Goal: Communication & Community: Answer question/provide support

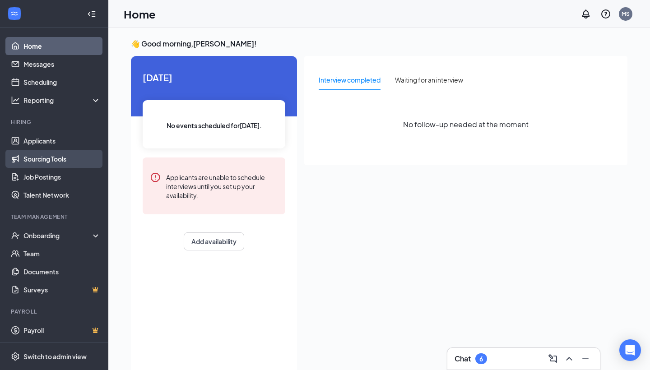
click at [44, 157] on link "Sourcing Tools" at bounding box center [61, 159] width 77 height 18
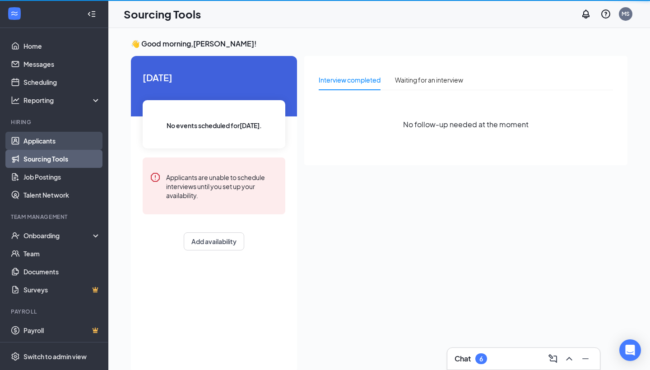
click at [51, 143] on link "Applicants" at bounding box center [61, 141] width 77 height 18
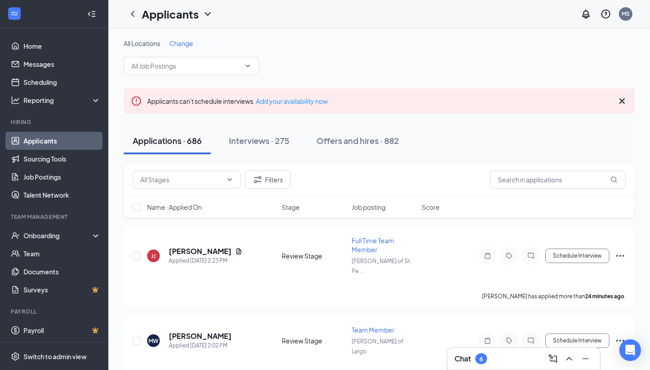
click at [186, 42] on span "Change" at bounding box center [181, 43] width 24 height 8
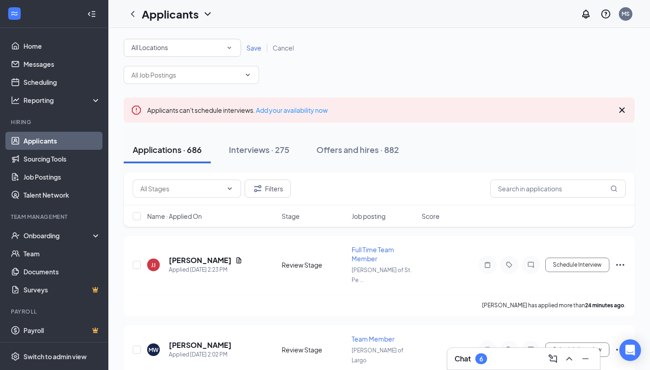
click at [250, 47] on span "Save" at bounding box center [254, 48] width 15 height 8
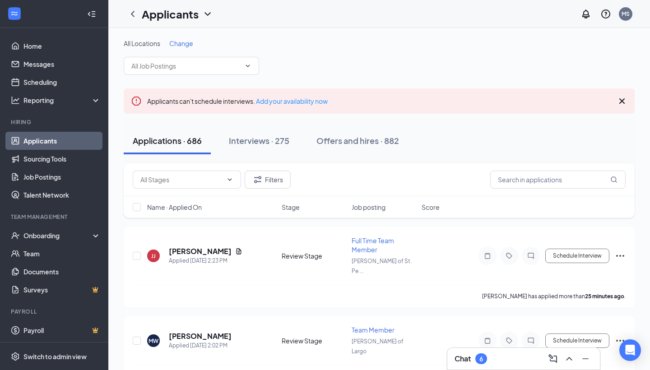
click at [188, 46] on span "Change" at bounding box center [181, 43] width 24 height 8
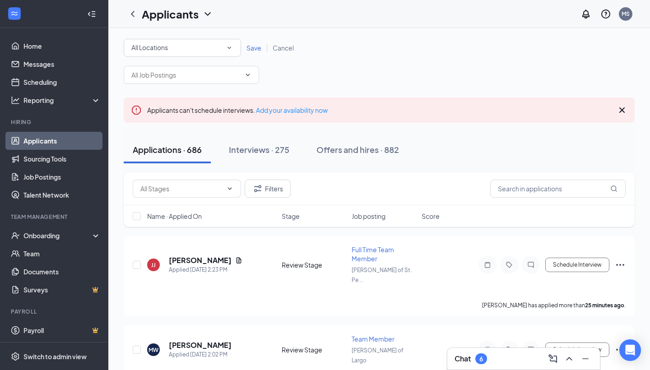
click at [215, 47] on div "All Locations" at bounding box center [182, 47] width 102 height 11
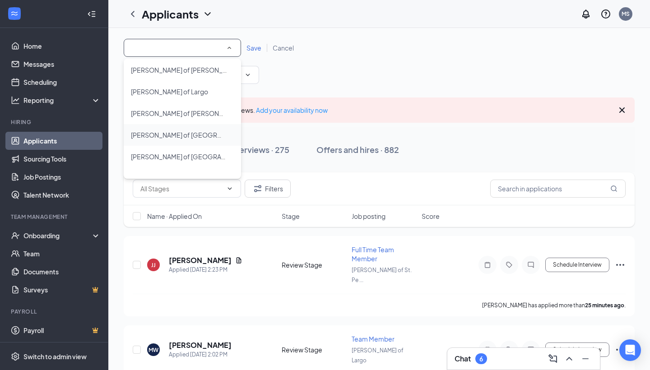
scroll to position [25, 0]
click at [354, 119] on div "Applicants can't schedule interviews. Add your availability now" at bounding box center [379, 110] width 511 height 25
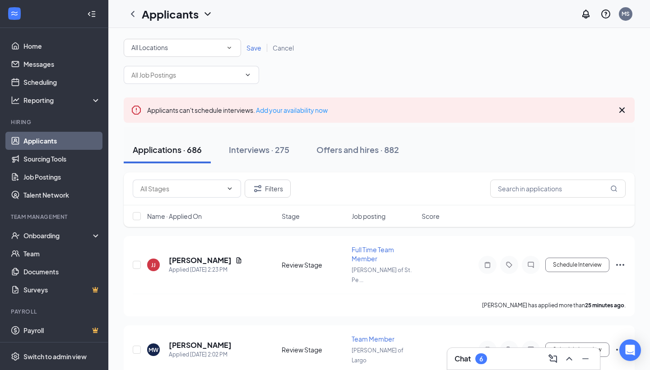
scroll to position [0, 0]
click at [301, 48] on div "All Locations All Locations Save Cancel" at bounding box center [379, 48] width 511 height 18
click at [262, 48] on link "Save" at bounding box center [254, 48] width 26 height 8
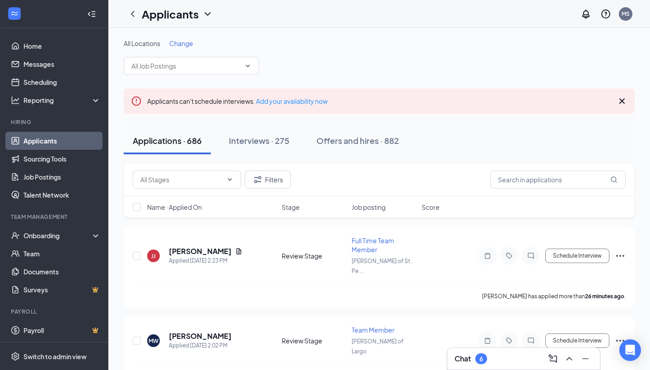
click at [193, 47] on div "Change" at bounding box center [181, 43] width 24 height 9
click at [182, 44] on span "Change" at bounding box center [181, 43] width 24 height 8
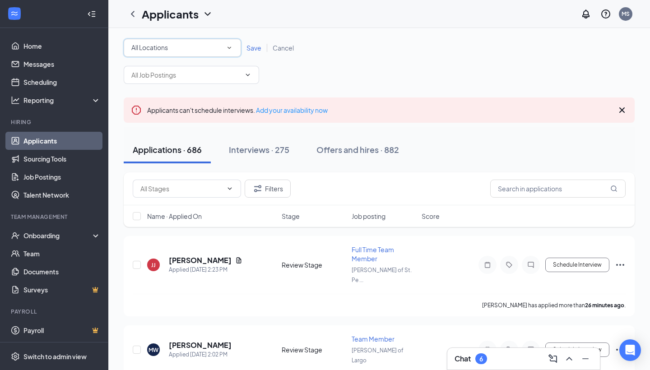
click at [195, 43] on div "All Locations" at bounding box center [182, 47] width 102 height 11
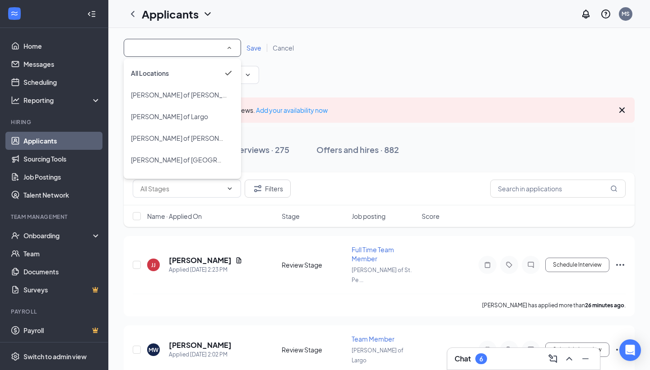
click at [365, 74] on div "All Locations All Locations Save Cancel" at bounding box center [379, 61] width 511 height 45
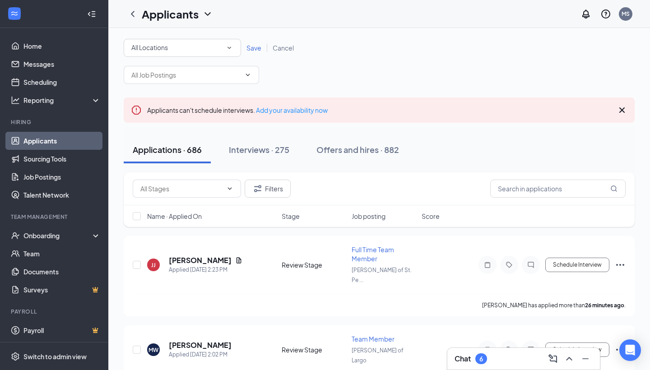
click at [474, 369] on div "Chat 6" at bounding box center [524, 359] width 153 height 22
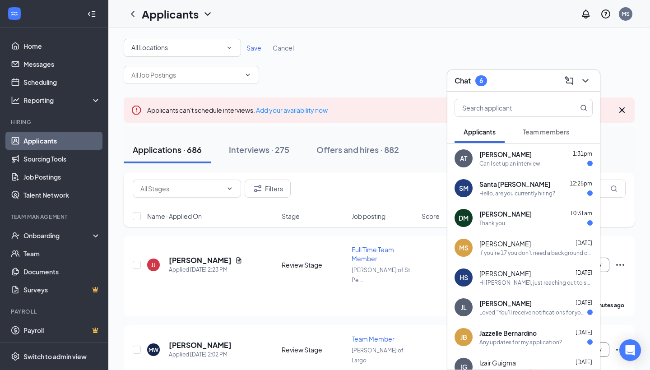
click at [504, 72] on div "Chat 6" at bounding box center [524, 81] width 153 height 22
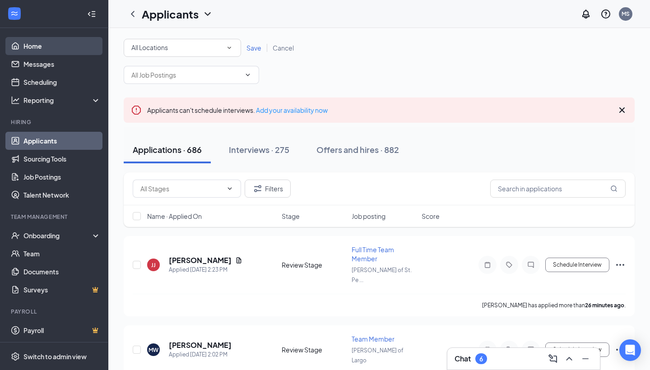
click at [68, 44] on link "Home" at bounding box center [61, 46] width 77 height 18
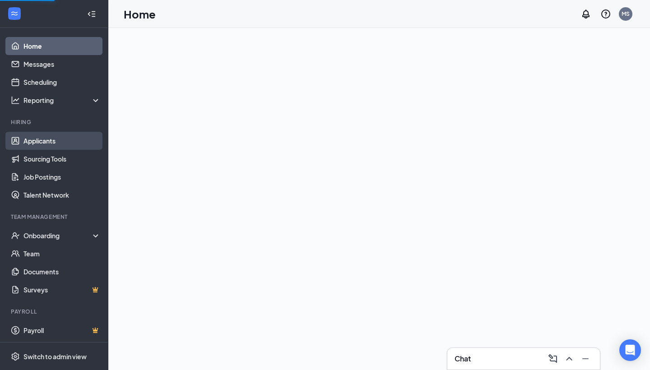
click at [52, 139] on link "Applicants" at bounding box center [61, 141] width 77 height 18
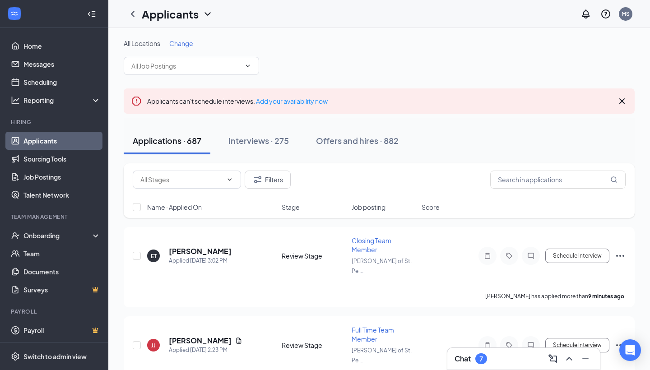
click at [189, 46] on span "Change" at bounding box center [181, 43] width 24 height 8
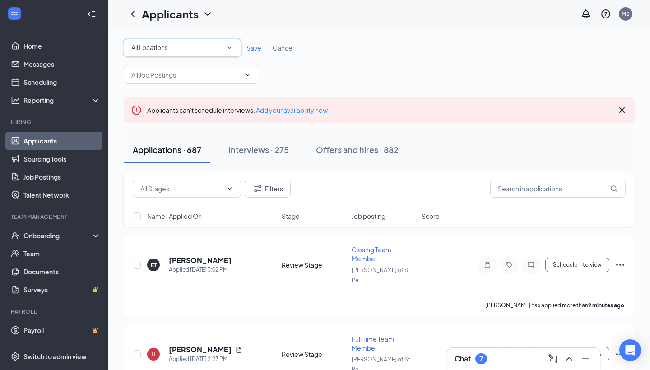
click at [187, 51] on div "All Locations" at bounding box center [182, 47] width 102 height 11
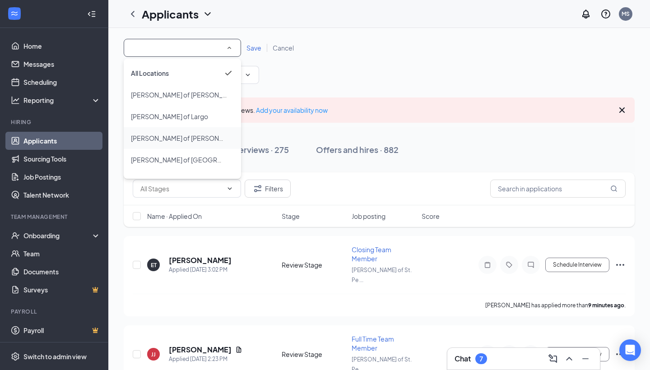
click at [177, 135] on span "[PERSON_NAME] of [PERSON_NAME]" at bounding box center [187, 138] width 112 height 8
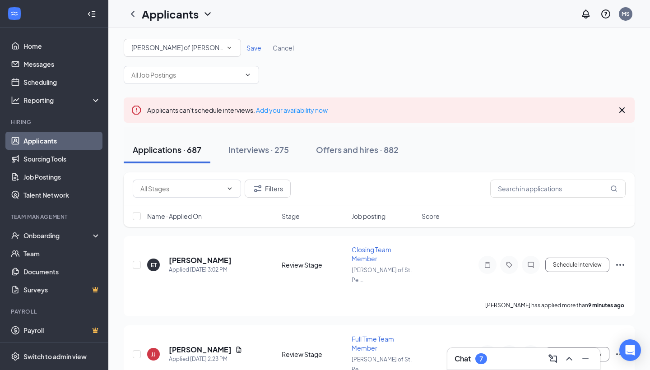
click at [250, 48] on span "Save" at bounding box center [254, 48] width 15 height 8
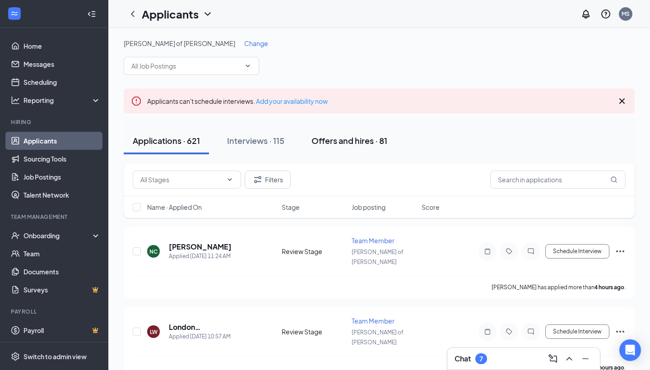
click at [345, 144] on div "Offers and hires · 81" at bounding box center [350, 140] width 76 height 11
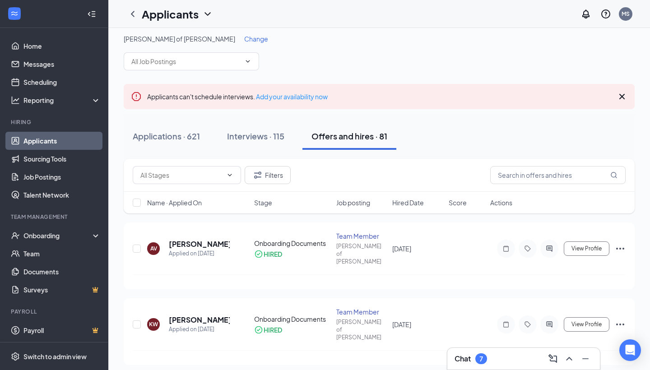
scroll to position [6, 0]
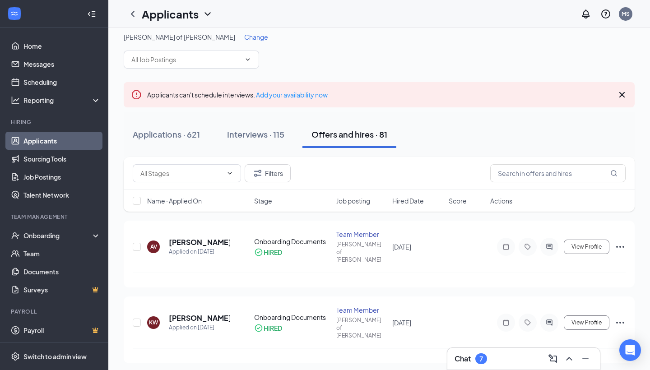
click at [142, 200] on div "Name · Applied On Stage Job posting Hired Date Score Actions" at bounding box center [379, 201] width 511 height 22
click at [140, 202] on input "checkbox" at bounding box center [137, 201] width 8 height 8
checkbox input "true"
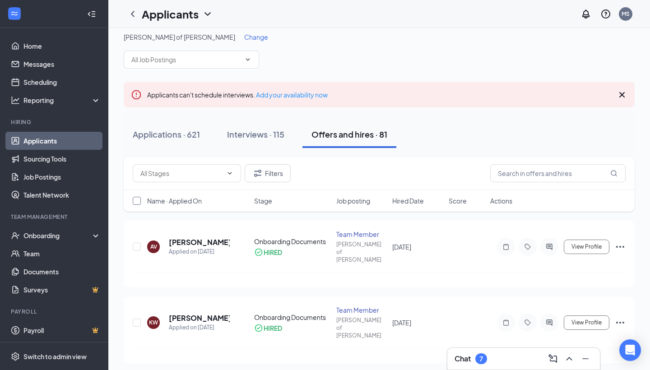
checkbox input "true"
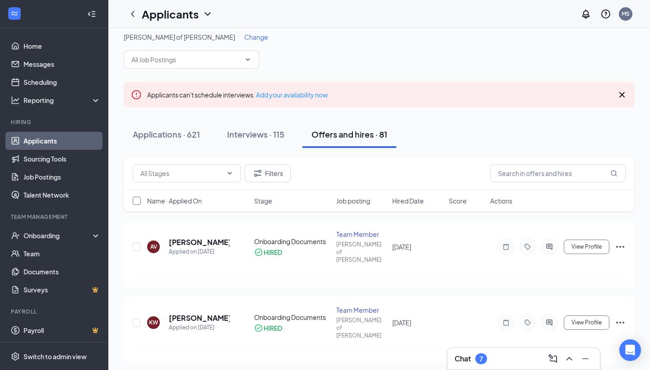
checkbox input "true"
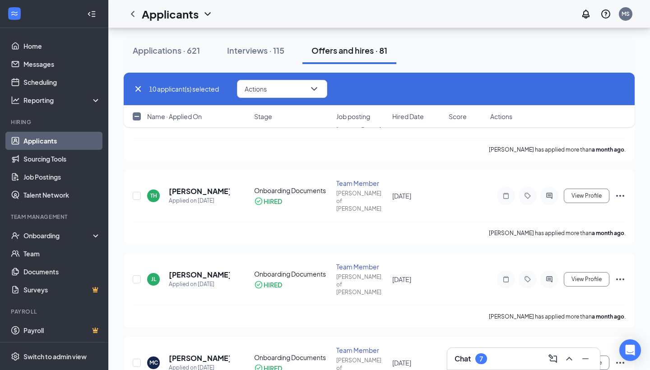
scroll to position [1165, 0]
click at [135, 115] on input "checkbox" at bounding box center [137, 116] width 8 height 8
checkbox input "true"
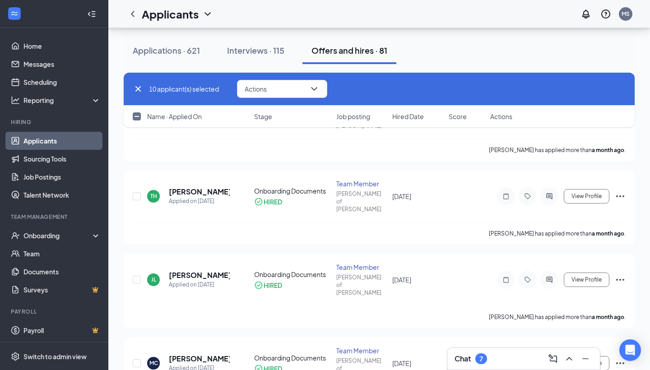
checkbox input "true"
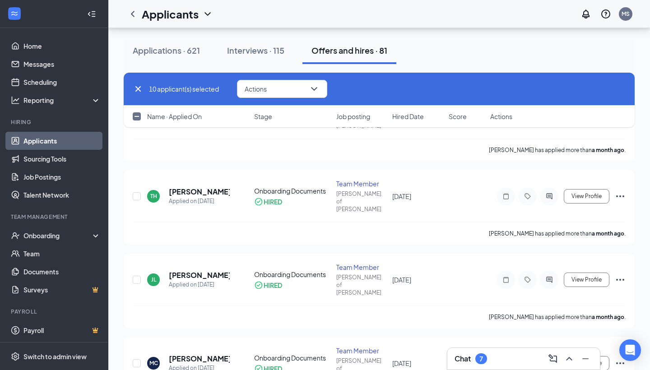
checkbox input "true"
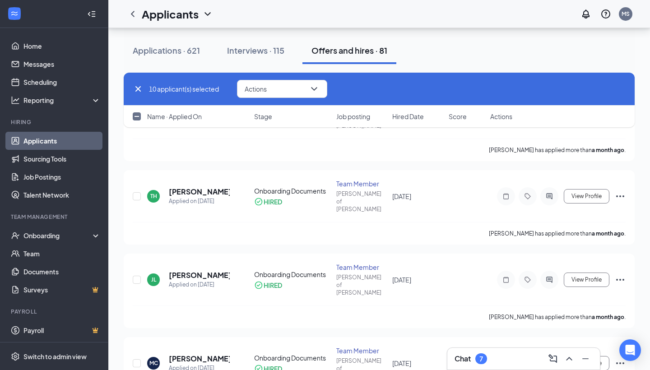
checkbox input "true"
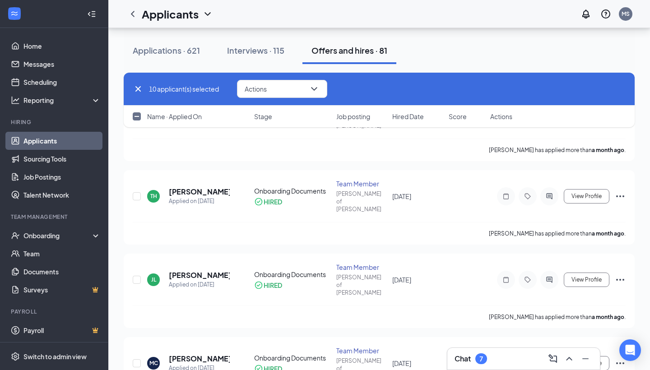
checkbox input "true"
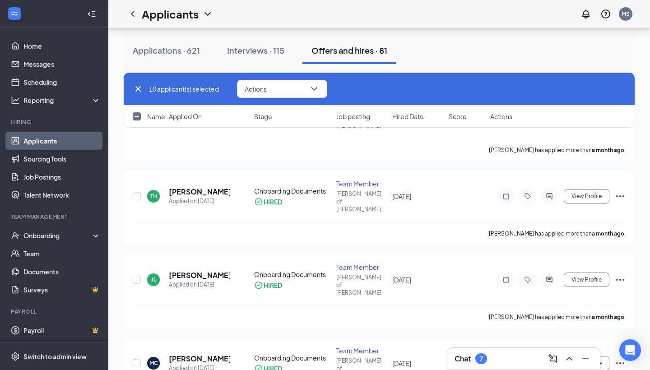
checkbox input "true"
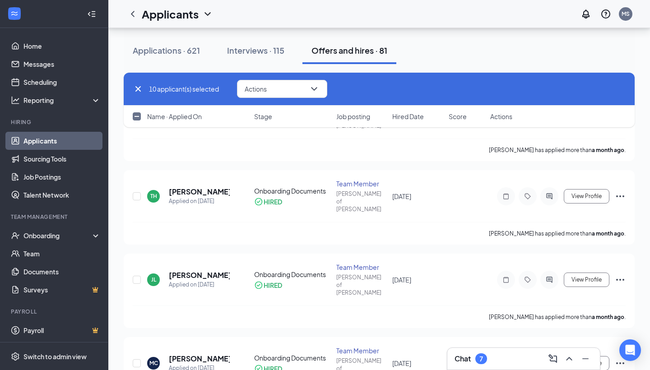
checkbox input "true"
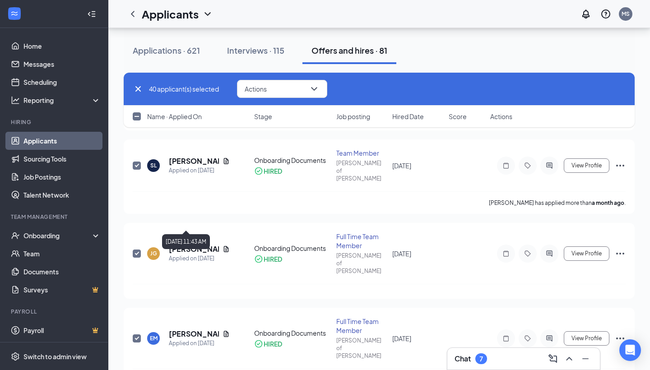
scroll to position [2910, 0]
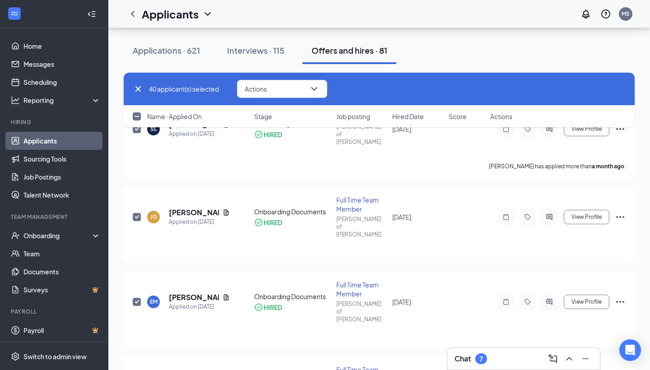
click at [134, 117] on input "checkbox" at bounding box center [137, 116] width 8 height 8
checkbox input "true"
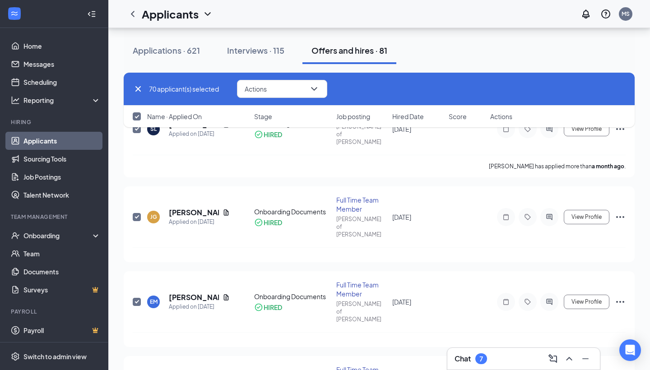
checkbox input "true"
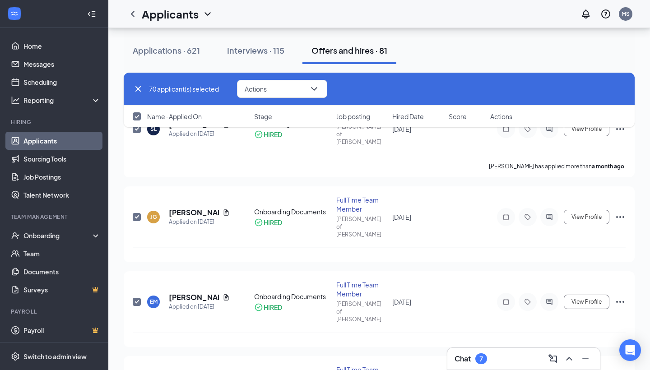
checkbox input "true"
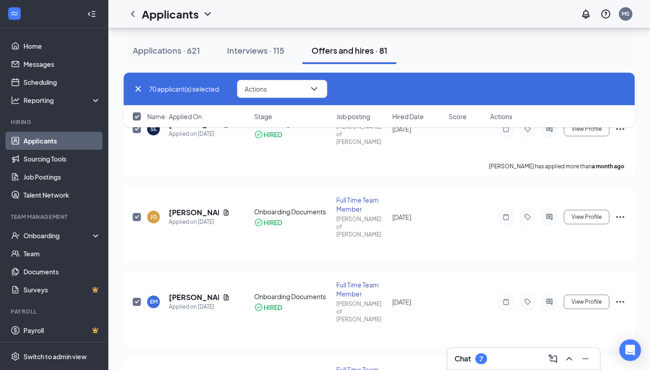
checkbox input "true"
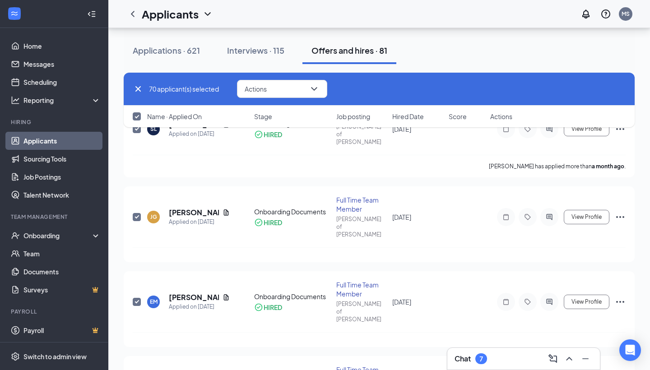
checkbox input "true"
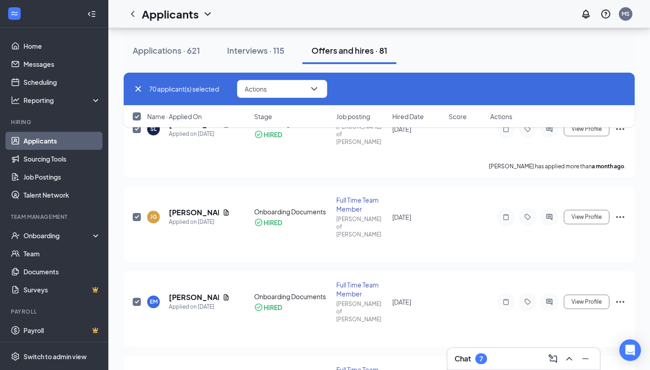
checkbox input "true"
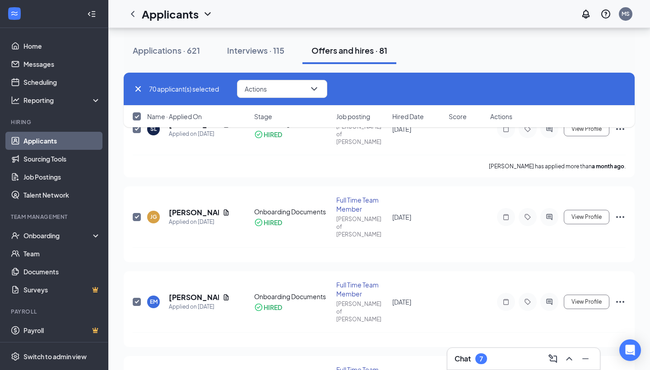
checkbox input "true"
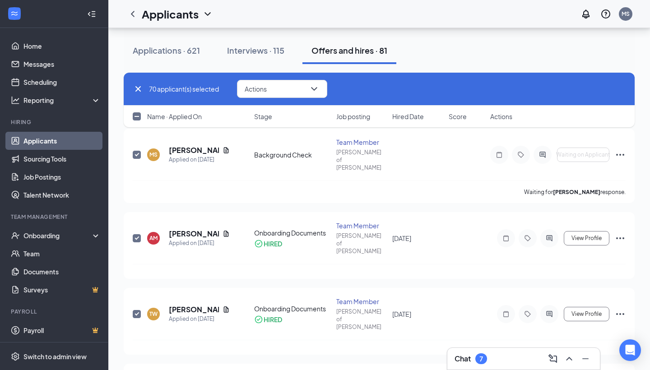
scroll to position [4350, 0]
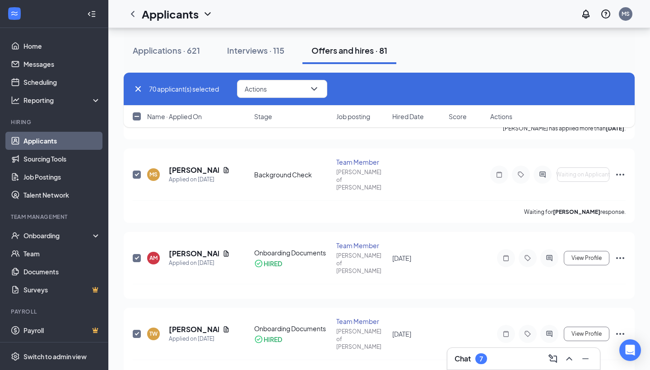
click at [137, 118] on input "checkbox" at bounding box center [137, 116] width 8 height 8
checkbox input "true"
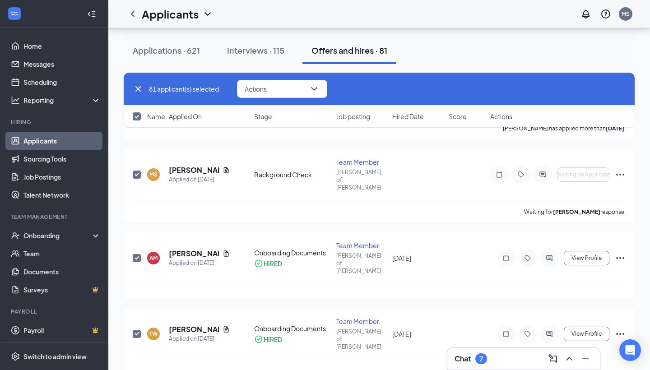
checkbox input "true"
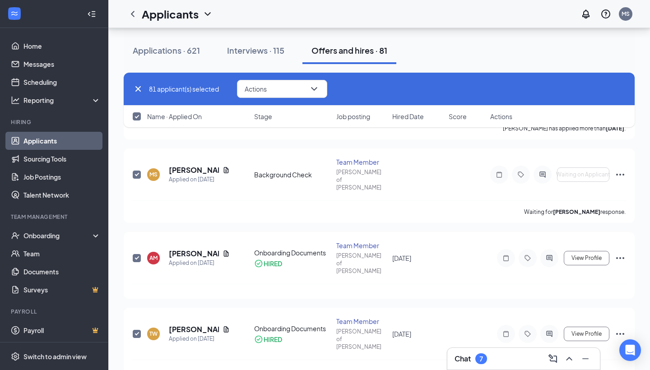
checkbox input "true"
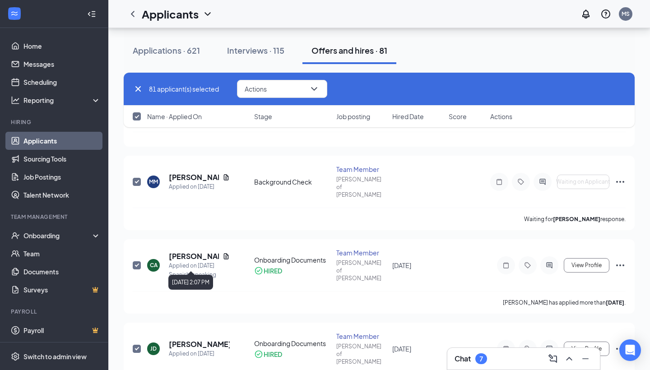
scroll to position [5215, 0]
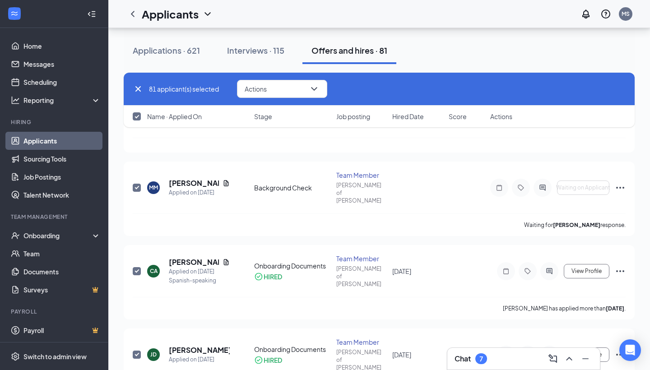
checkbox input "false"
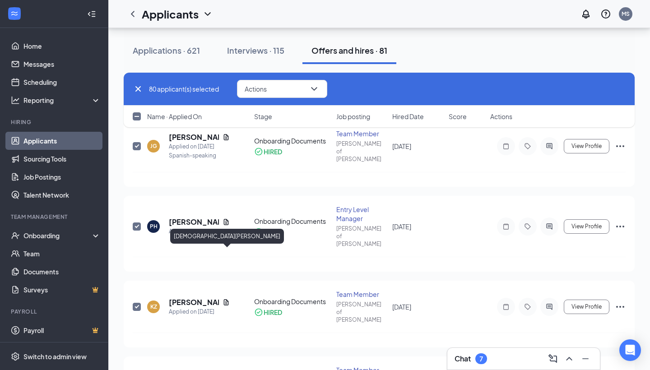
scroll to position [4943, 0]
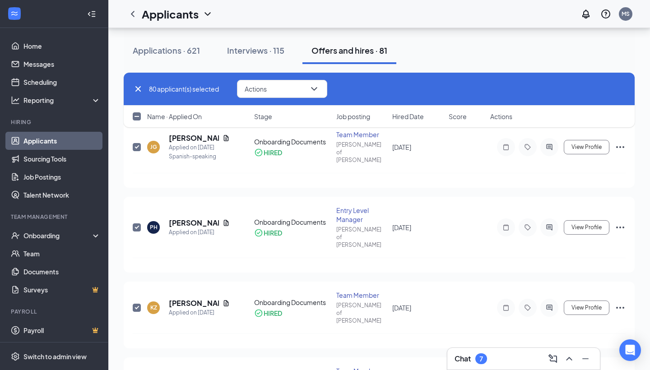
checkbox input "false"
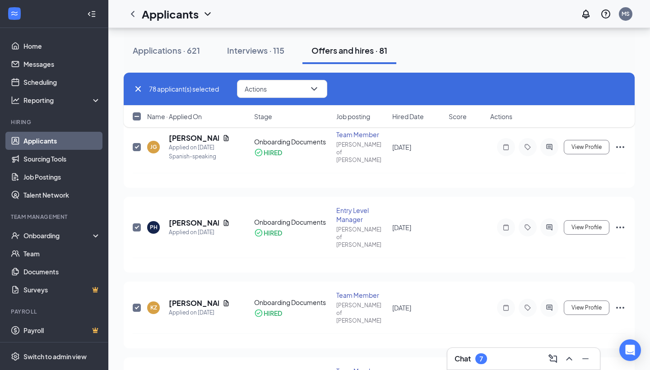
checkbox input "false"
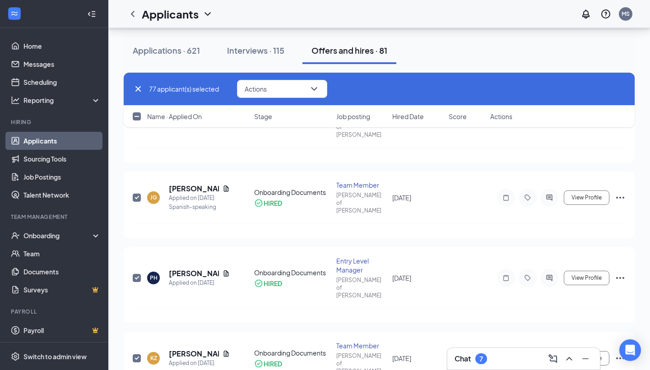
scroll to position [4879, 0]
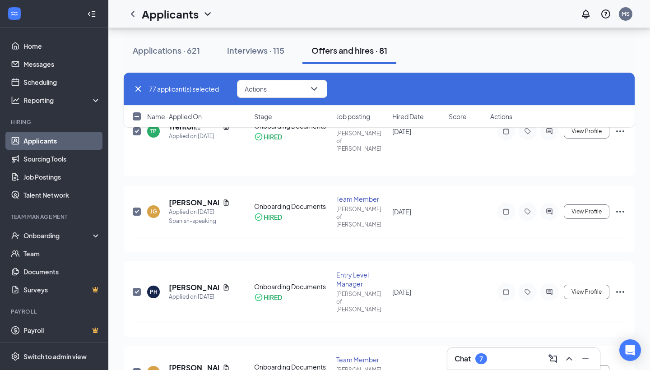
checkbox input "false"
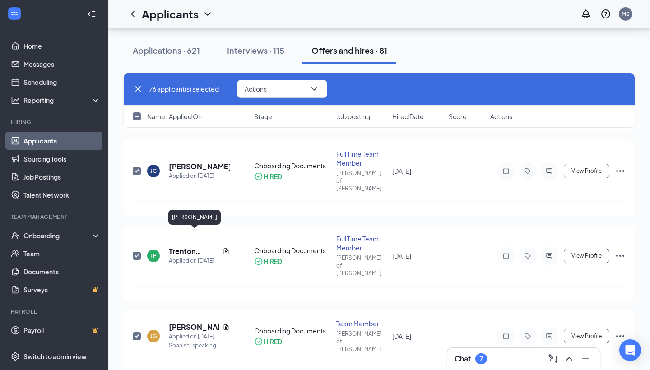
scroll to position [4755, 0]
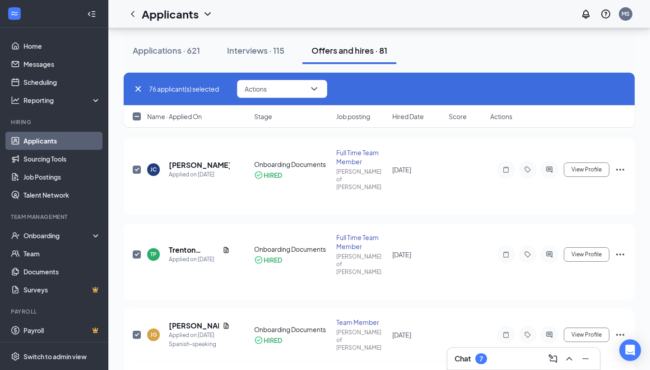
checkbox input "false"
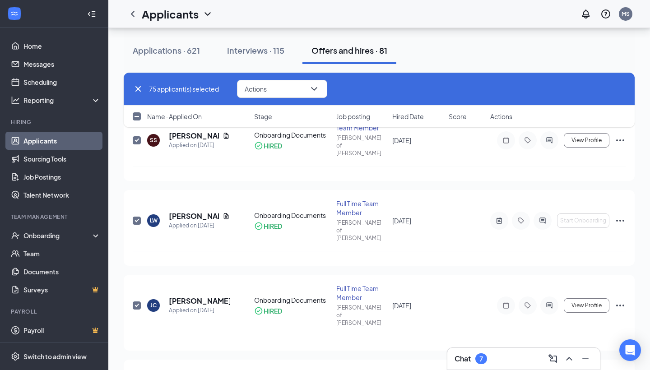
scroll to position [4620, 0]
checkbox input "false"
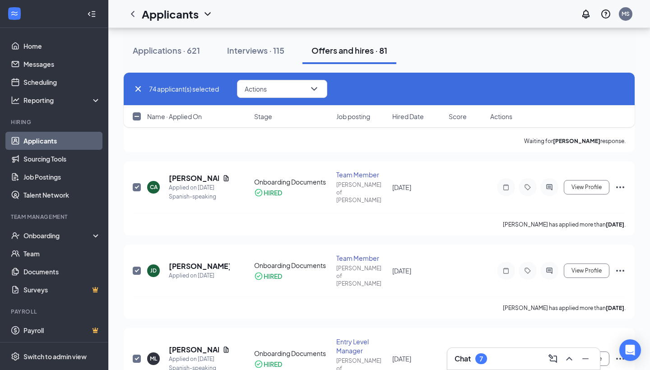
scroll to position [5299, 0]
checkbox input "false"
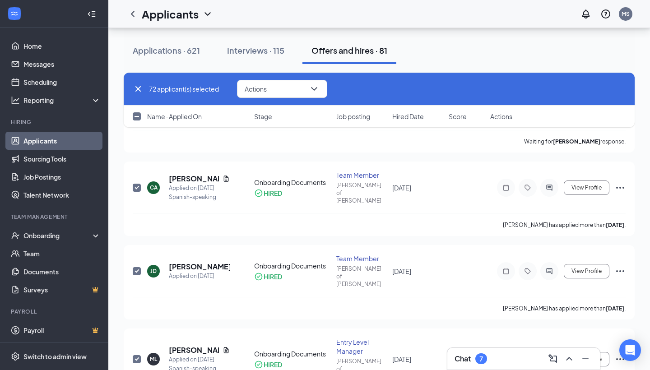
checkbox input "false"
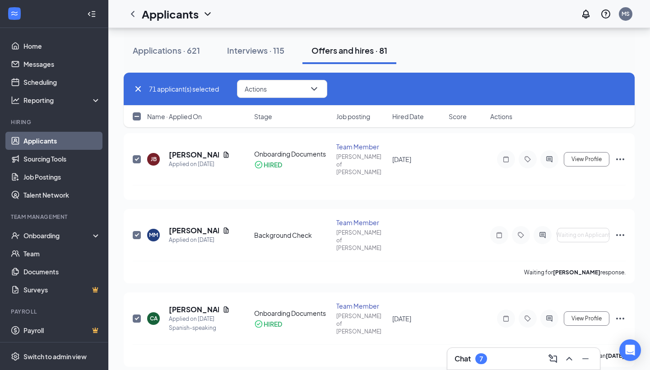
checkbox input "false"
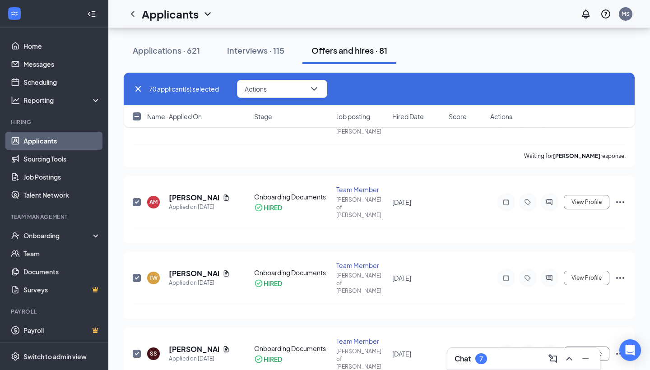
scroll to position [4405, 0]
click at [300, 89] on button "Actions" at bounding box center [282, 89] width 90 height 18
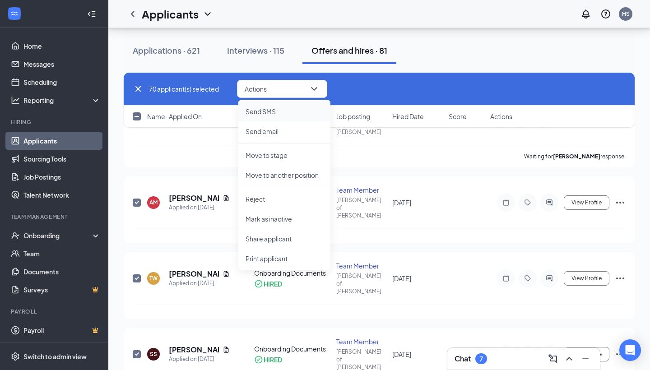
click at [287, 117] on li "Send SMS" at bounding box center [284, 112] width 92 height 20
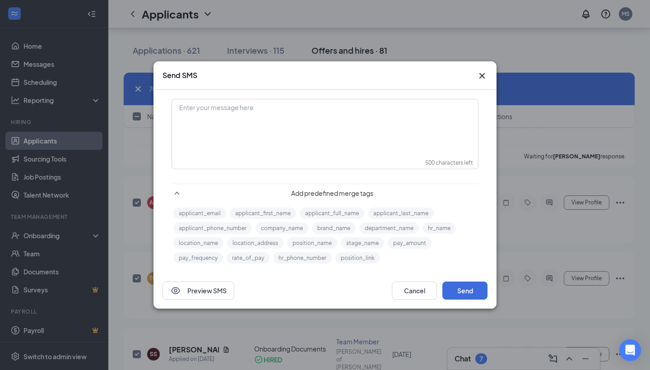
click at [280, 135] on div "Enter your message here" at bounding box center [325, 122] width 305 height 45
click at [260, 209] on button "applicant_first_name" at bounding box center [263, 213] width 66 height 11
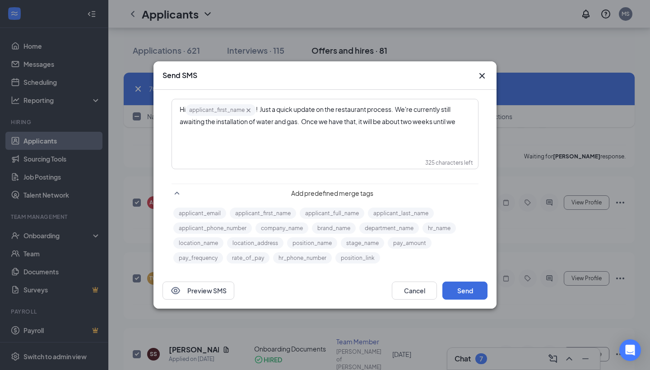
click at [348, 117] on div "Hi applicant_first_name‌‌‌‌ {{applicant_first_name}} ! Just a quick update on t…" at bounding box center [325, 114] width 291 height 23
click at [349, 119] on span "! Just a quick update on the restaurant process. We're currently still awaiting…" at bounding box center [318, 115] width 276 height 20
click at [468, 122] on div "Hi applicant_first_name‌‌‌‌ {{applicant_first_name}} ! Just a quick update on t…" at bounding box center [325, 114] width 291 height 23
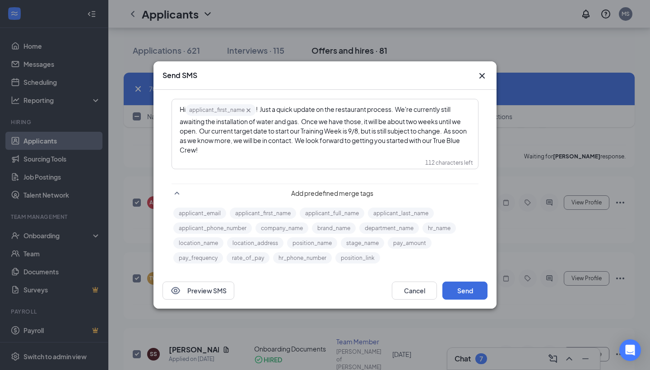
click at [364, 132] on span "! Just a quick update on the restaurant process. We're currently still awaiting…" at bounding box center [324, 129] width 288 height 49
click at [464, 286] on button "Send" at bounding box center [465, 291] width 45 height 18
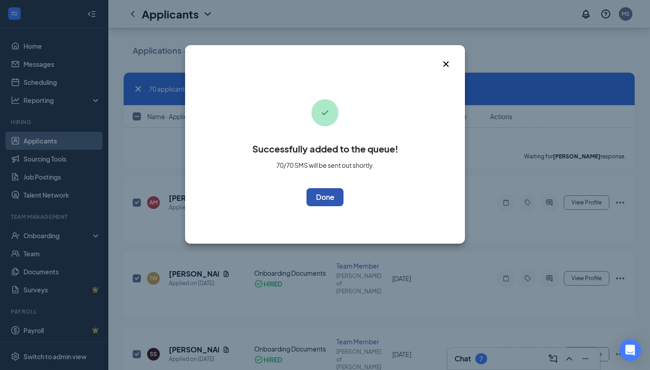
click at [322, 203] on button "OK" at bounding box center [325, 197] width 37 height 18
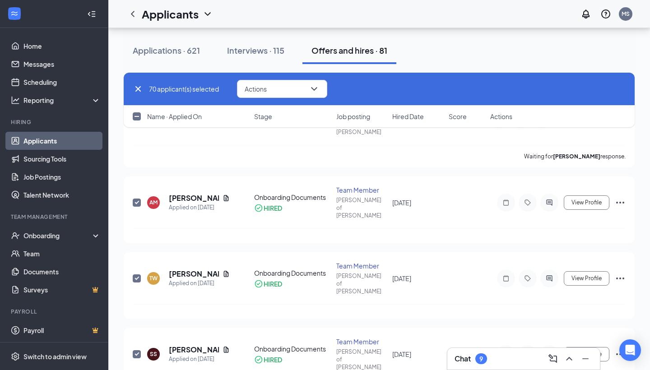
click at [473, 355] on div "Chat 9" at bounding box center [471, 359] width 33 height 11
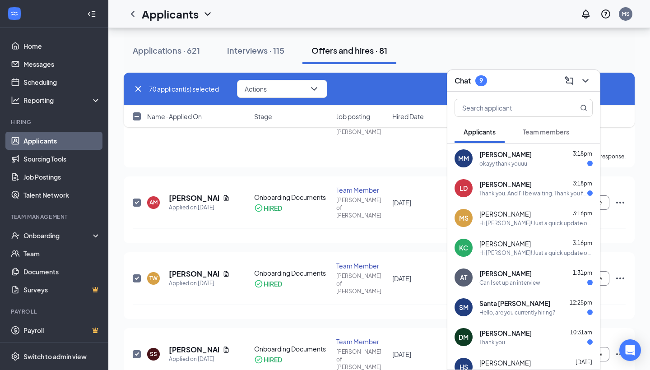
click at [532, 171] on div "MM [PERSON_NAME] 3:18pm okayy thank youuu" at bounding box center [524, 159] width 153 height 30
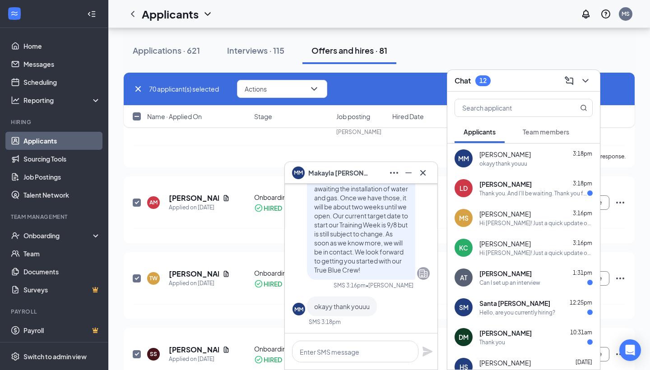
click at [527, 185] on div "[PERSON_NAME] 3:18pm" at bounding box center [536, 184] width 113 height 9
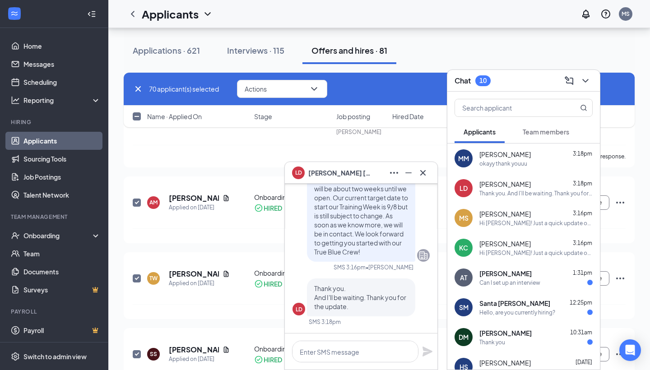
click at [432, 174] on div "LD [PERSON_NAME]" at bounding box center [361, 173] width 153 height 22
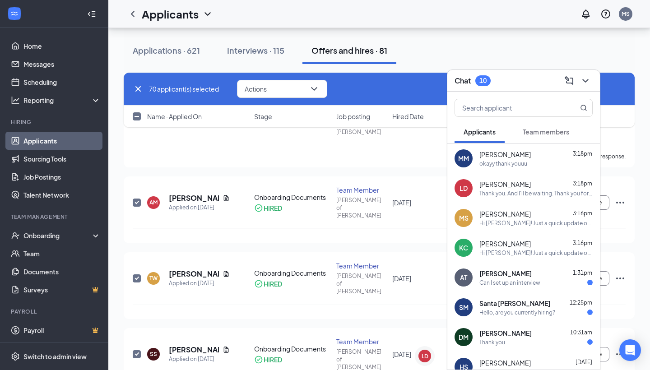
click at [533, 284] on div "Can I set up an interview" at bounding box center [510, 283] width 61 height 8
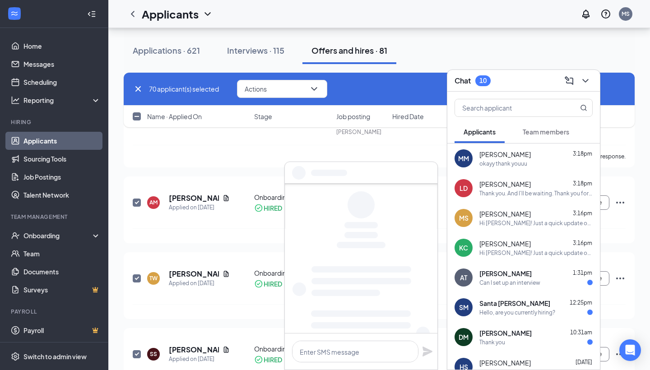
click at [532, 299] on div "[GEOGRAPHIC_DATA][PERSON_NAME] 12:25pm" at bounding box center [536, 303] width 113 height 9
click at [512, 338] on div "[PERSON_NAME] 10:31am Thank you" at bounding box center [536, 338] width 113 height 18
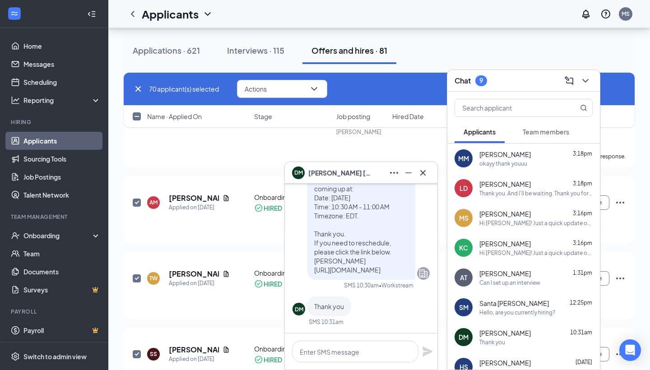
click at [425, 172] on icon "Cross" at bounding box center [423, 173] width 11 height 11
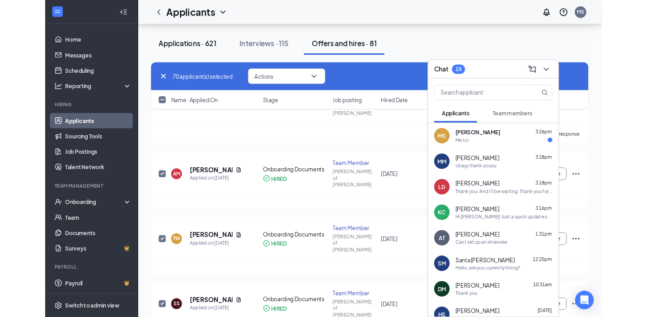
scroll to position [4405, 0]
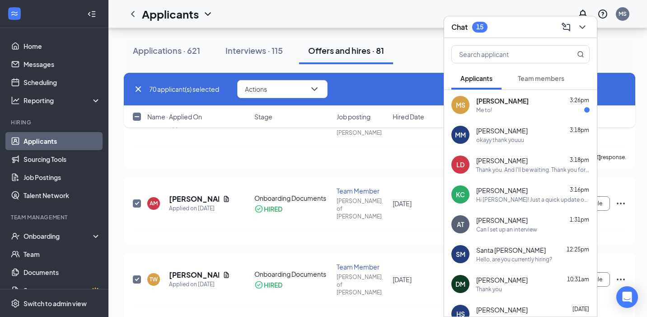
click at [534, 114] on div "[PERSON_NAME] [PERSON_NAME] 3:26pm Me to!" at bounding box center [520, 105] width 153 height 30
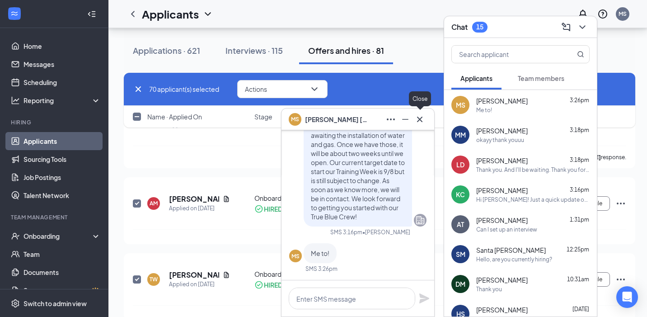
click at [419, 118] on icon "Cross" at bounding box center [419, 118] width 5 height 5
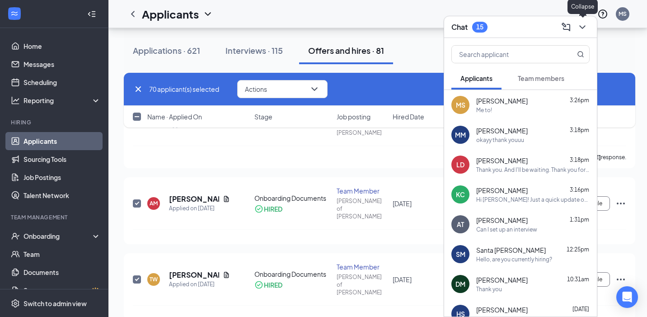
click at [585, 29] on icon "ChevronDown" at bounding box center [582, 27] width 11 height 11
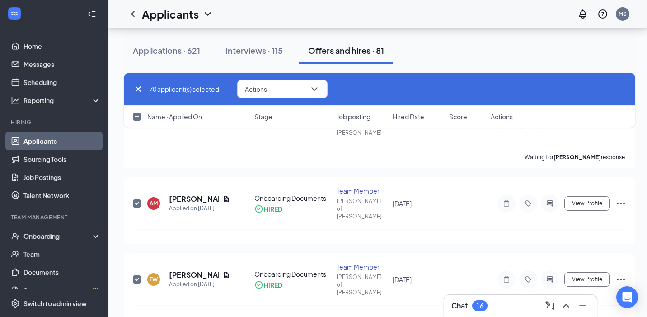
click at [132, 84] on div "70 applicant(s) selected Actions Send SMS Send email Move to stage Move to anot…" at bounding box center [379, 89] width 511 height 33
click at [143, 90] on icon "Cross" at bounding box center [138, 89] width 11 height 11
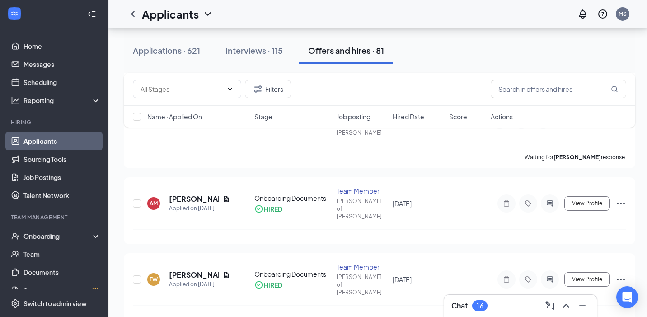
checkbox input "false"
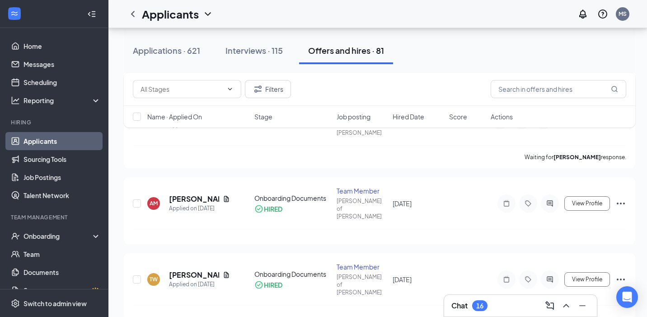
checkbox input "false"
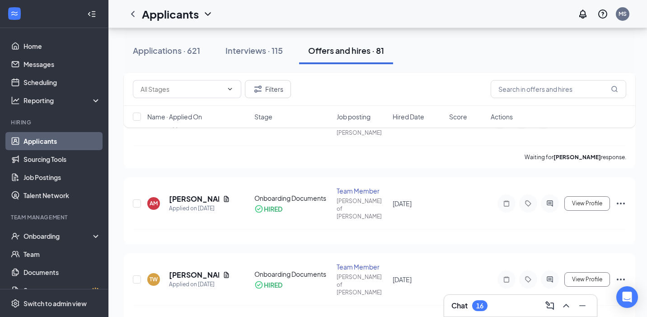
checkbox input "false"
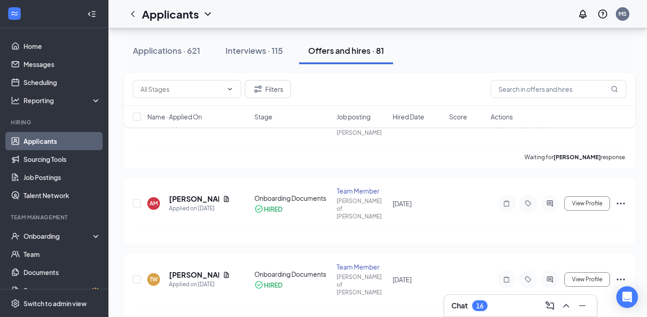
checkbox input "false"
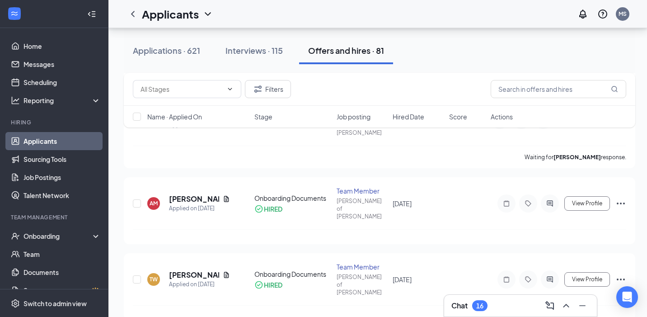
checkbox input "false"
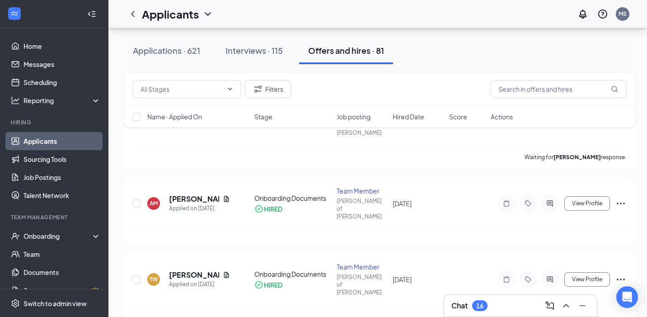
checkbox input "false"
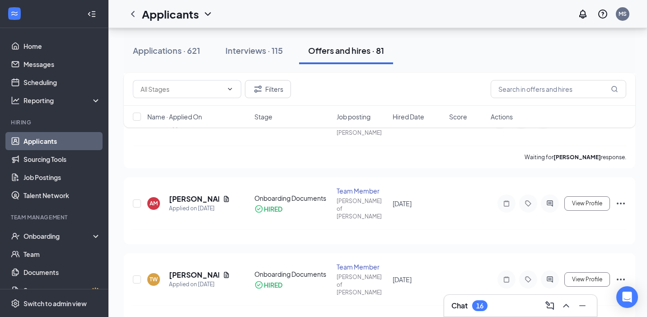
checkbox input "false"
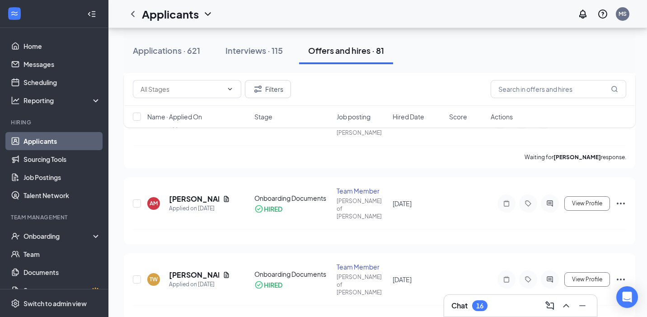
checkbox input "false"
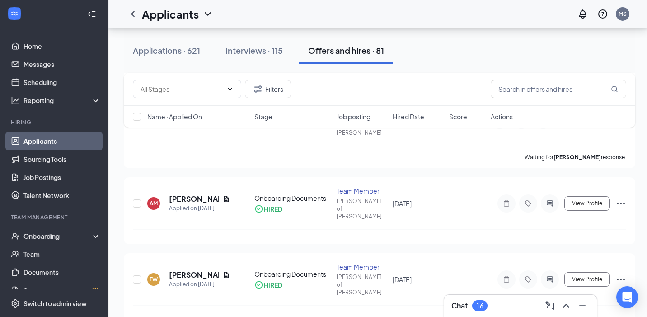
checkbox input "false"
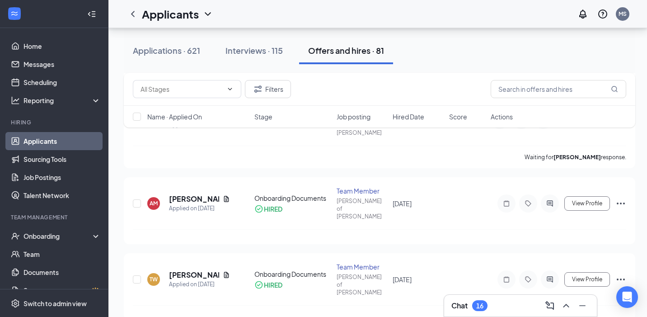
checkbox input "false"
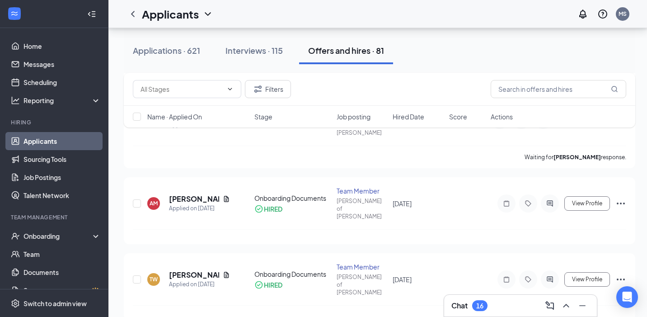
checkbox input "false"
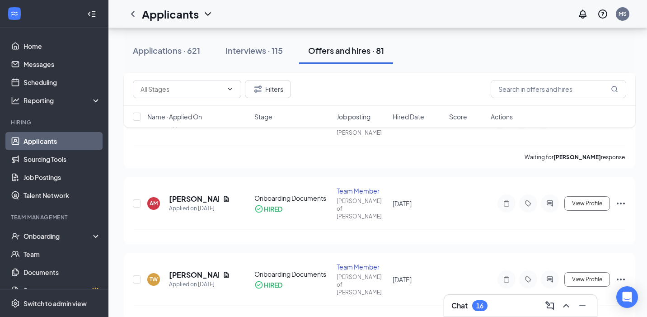
checkbox input "false"
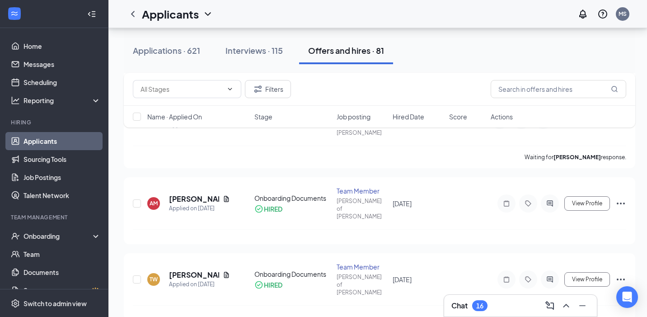
checkbox input "false"
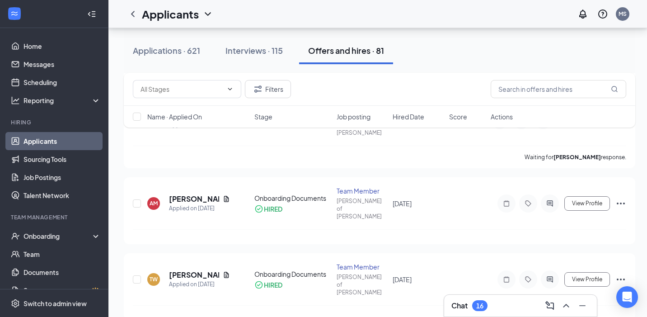
checkbox input "false"
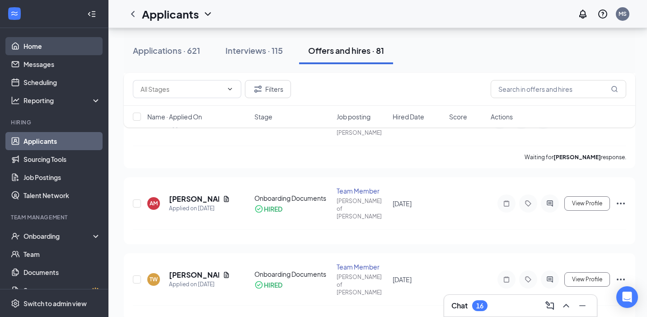
click at [57, 47] on link "Home" at bounding box center [61, 46] width 77 height 18
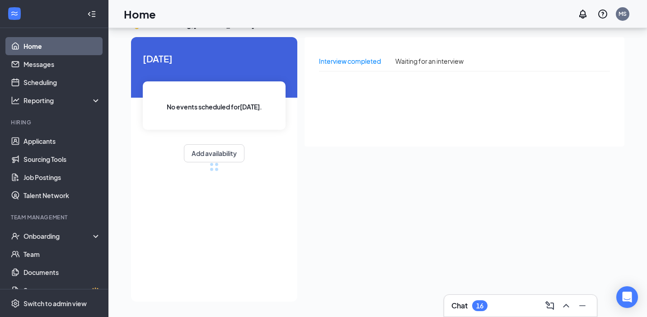
scroll to position [19, 0]
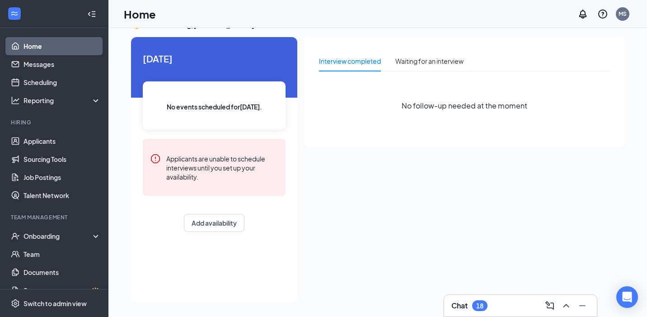
click at [478, 303] on div "18" at bounding box center [479, 306] width 7 height 8
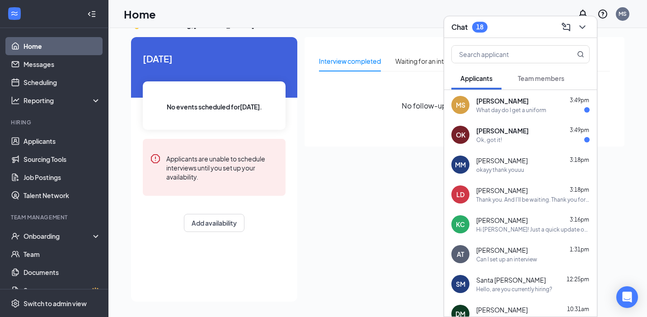
click at [537, 102] on div "[PERSON_NAME] 3:49pm" at bounding box center [532, 100] width 113 height 9
click at [526, 140] on div "Ok, got it!" at bounding box center [532, 140] width 113 height 8
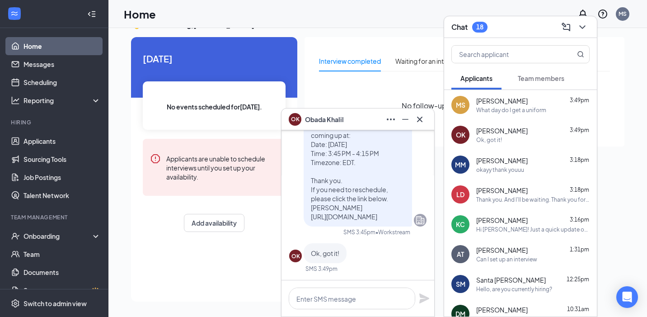
click at [484, 107] on div "What day do I get a uniform" at bounding box center [511, 110] width 70 height 8
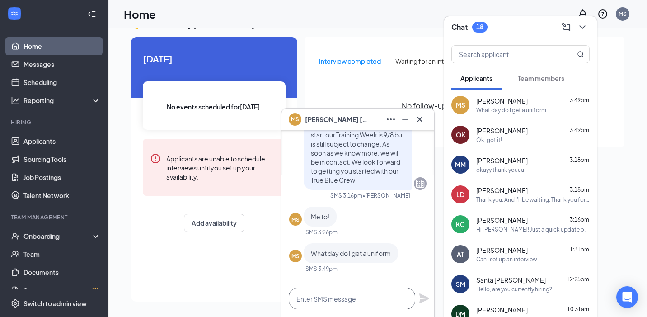
click at [333, 306] on textarea at bounding box center [352, 298] width 126 height 22
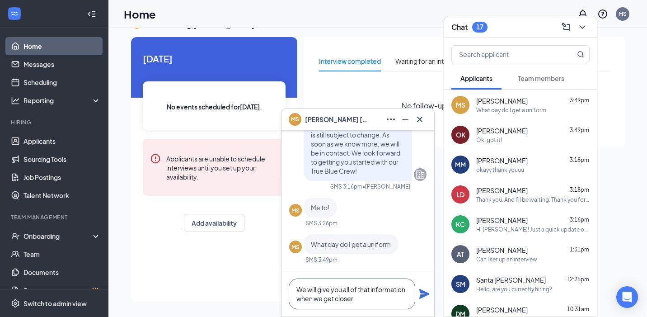
type textarea "We will give you all of that information when we get closer."
click at [426, 300] on div "We will give you all of that information when we get closer." at bounding box center [357, 293] width 153 height 45
click at [426, 296] on icon "Plane" at bounding box center [424, 293] width 11 height 11
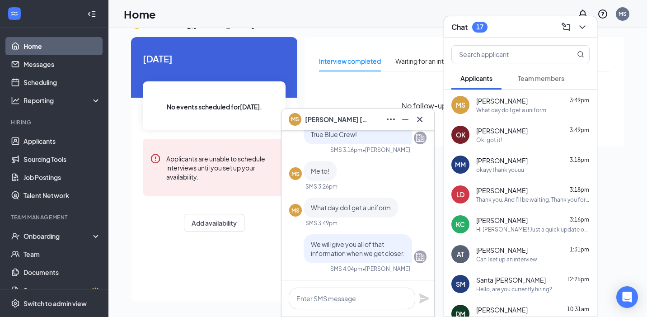
scroll to position [0, 0]
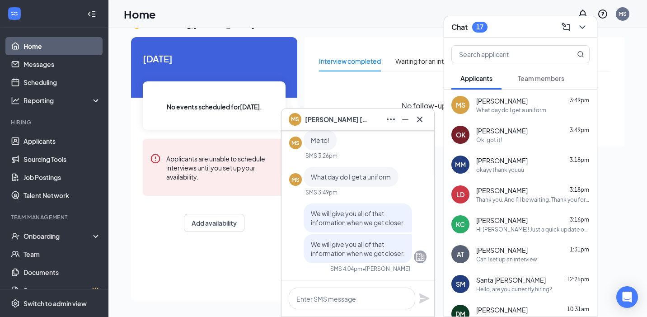
click at [422, 129] on div "[PERSON_NAME] [PERSON_NAME]" at bounding box center [357, 119] width 153 height 22
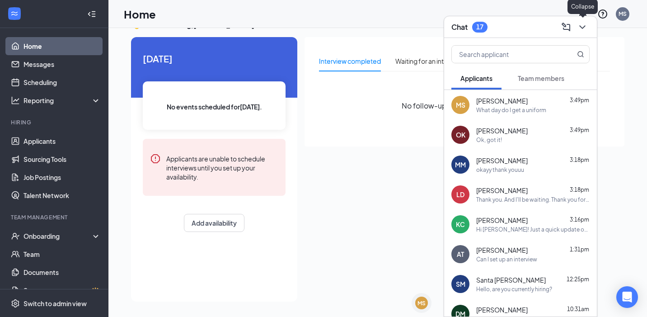
click at [581, 29] on icon "ChevronDown" at bounding box center [582, 27] width 11 height 11
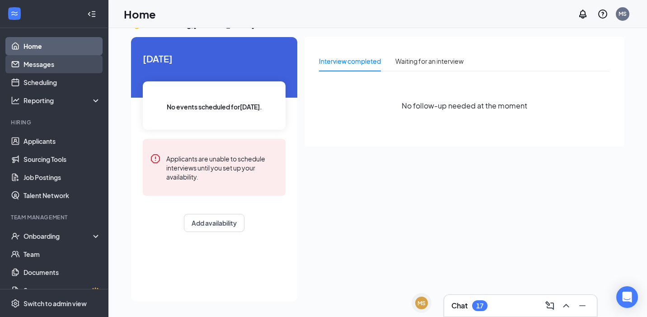
click at [42, 60] on link "Messages" at bounding box center [61, 64] width 77 height 18
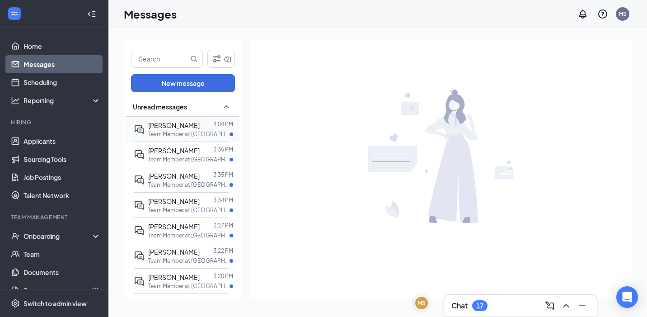
click at [180, 129] on div "[PERSON_NAME]" at bounding box center [173, 125] width 51 height 10
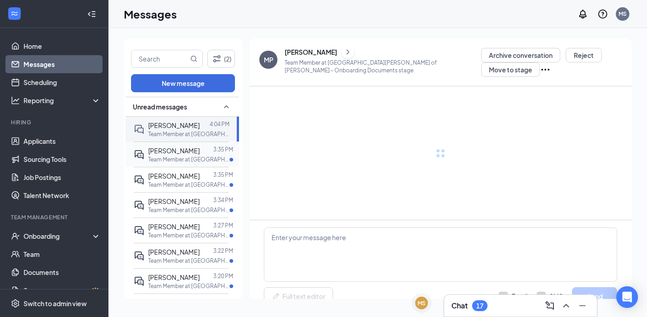
click at [184, 144] on div "[PERSON_NAME] 3:35 PM Team Member at [GEOGRAPHIC_DATA][PERSON_NAME] of [PERSON_…" at bounding box center [181, 153] width 95 height 25
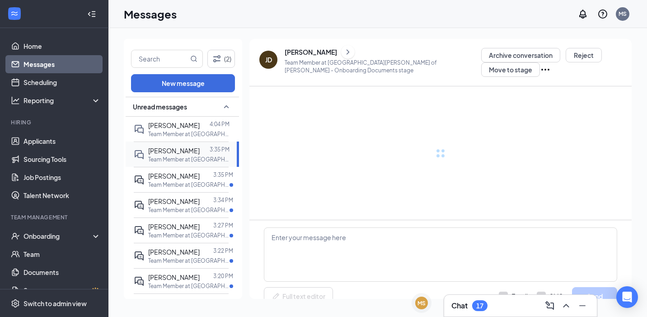
click at [186, 166] on div "[PERSON_NAME] 3:35 PM Team Member at [GEOGRAPHIC_DATA][PERSON_NAME] of [PERSON_…" at bounding box center [181, 153] width 95 height 25
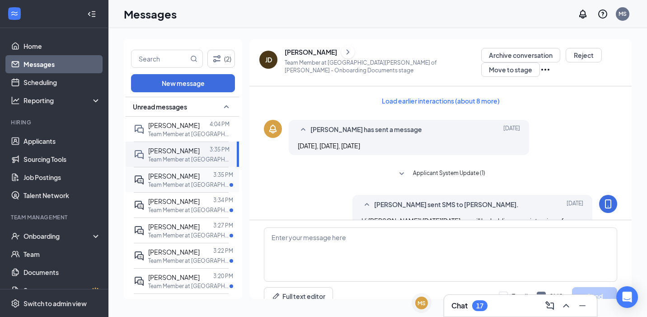
click at [186, 172] on span "[PERSON_NAME]" at bounding box center [173, 176] width 51 height 8
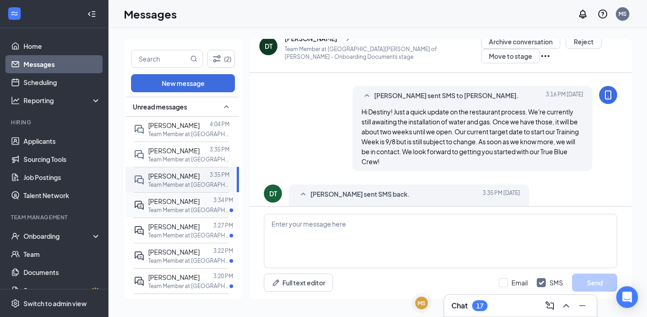
scroll to position [340, 0]
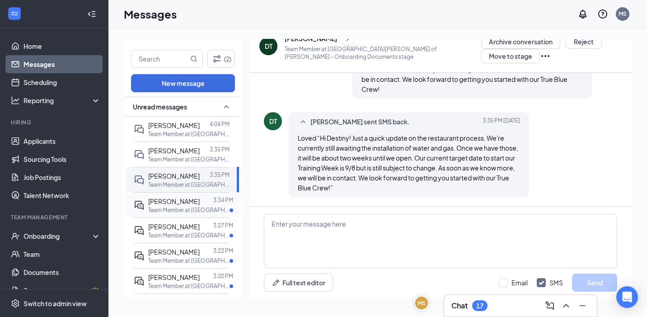
click at [186, 197] on span "[PERSON_NAME]" at bounding box center [173, 201] width 51 height 8
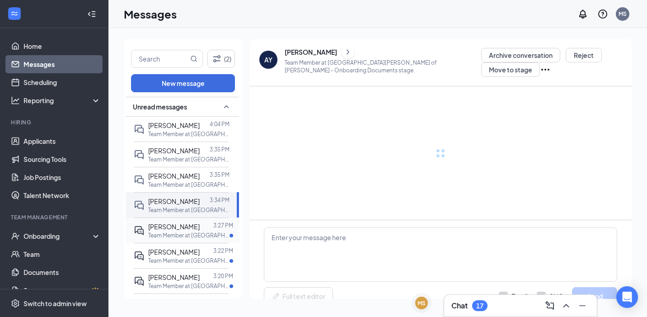
click at [183, 219] on div "[PERSON_NAME] 3:27 PM Team Member at [GEOGRAPHIC_DATA][PERSON_NAME] of [PERSON_…" at bounding box center [181, 229] width 95 height 25
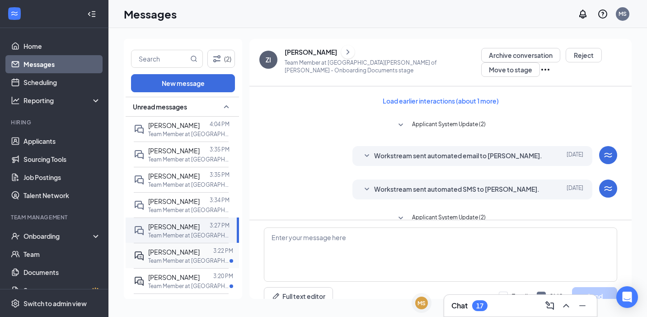
click at [183, 243] on div "[PERSON_NAME] 3:22 PM Team Member at [GEOGRAPHIC_DATA][PERSON_NAME] of [PERSON_…" at bounding box center [181, 255] width 95 height 25
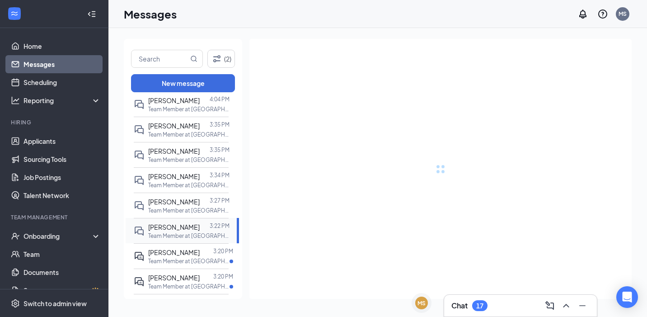
scroll to position [28, 0]
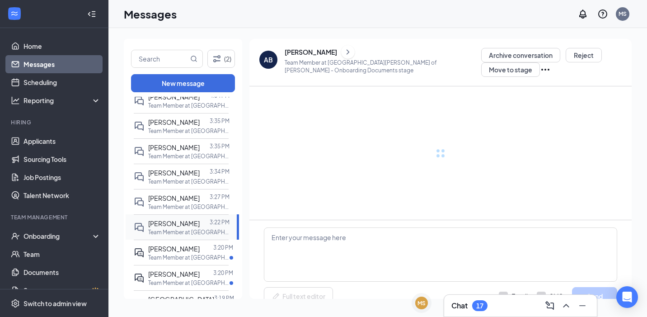
click at [183, 243] on div "[PERSON_NAME]" at bounding box center [173, 248] width 51 height 10
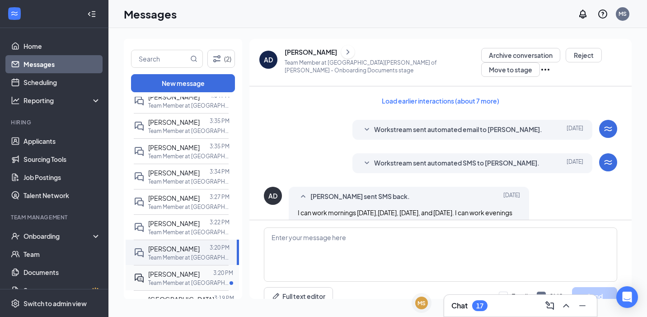
click at [177, 280] on p "Team Member at [GEOGRAPHIC_DATA][PERSON_NAME] of [PERSON_NAME]" at bounding box center [188, 283] width 81 height 8
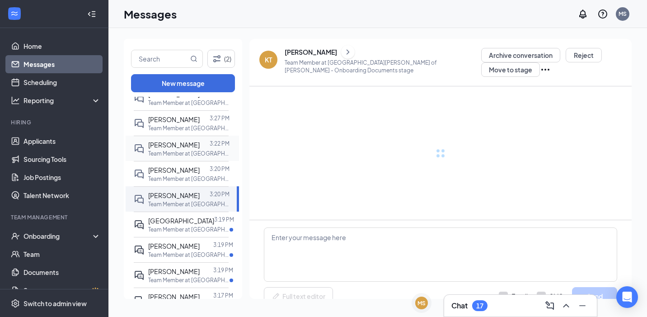
scroll to position [108, 0]
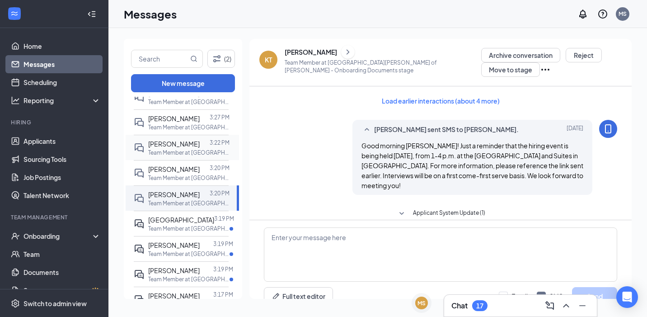
click at [180, 234] on div "[GEOGRAPHIC_DATA] 3:19 PM Team Member at [GEOGRAPHIC_DATA][PERSON_NAME] of [PER…" at bounding box center [181, 222] width 95 height 25
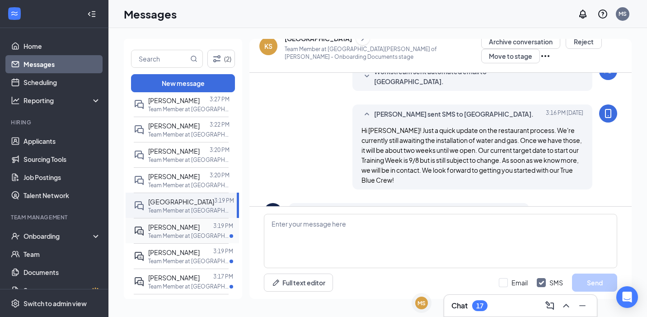
scroll to position [107, 0]
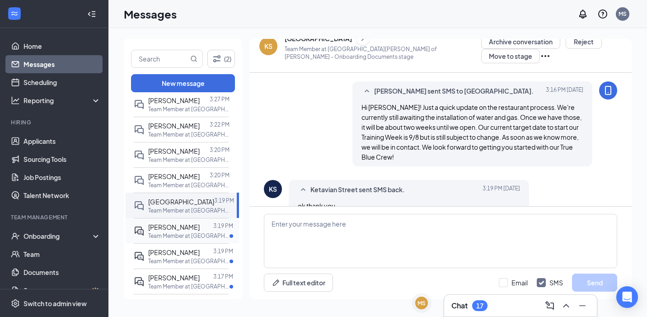
click at [180, 234] on p "Team Member at [GEOGRAPHIC_DATA][PERSON_NAME] of [PERSON_NAME]" at bounding box center [188, 236] width 81 height 8
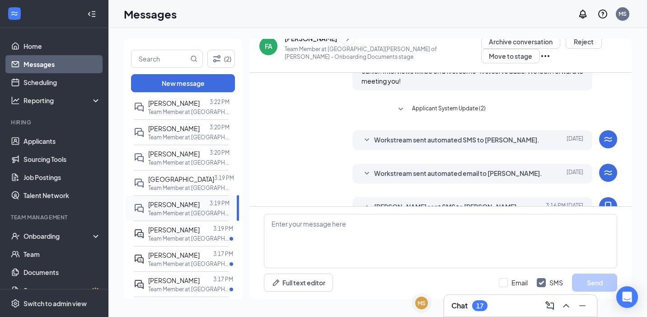
scroll to position [500, 0]
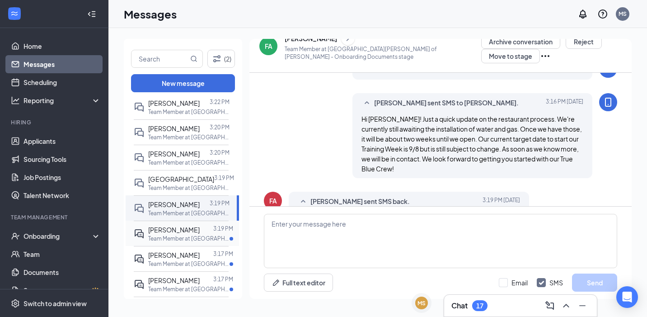
click at [183, 232] on span "[PERSON_NAME]" at bounding box center [173, 229] width 51 height 8
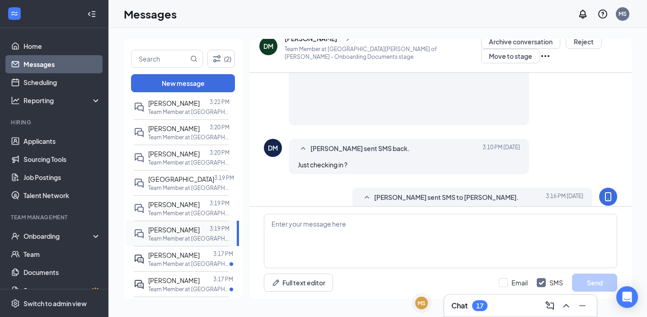
scroll to position [559, 0]
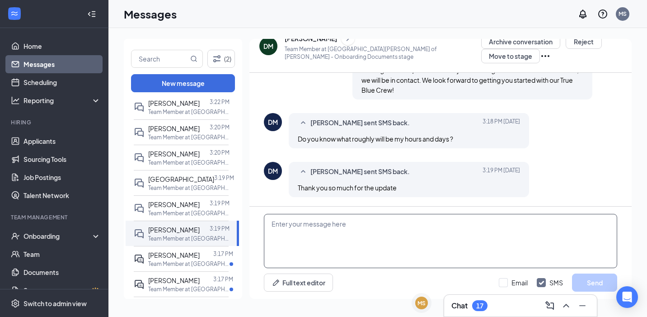
click at [311, 219] on textarea at bounding box center [440, 241] width 353 height 54
click at [173, 251] on span "[PERSON_NAME]" at bounding box center [173, 255] width 51 height 8
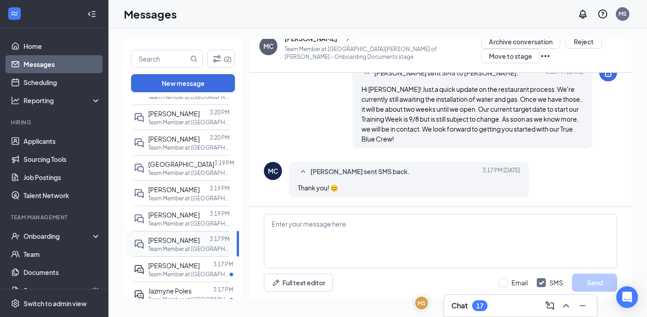
scroll to position [169, 0]
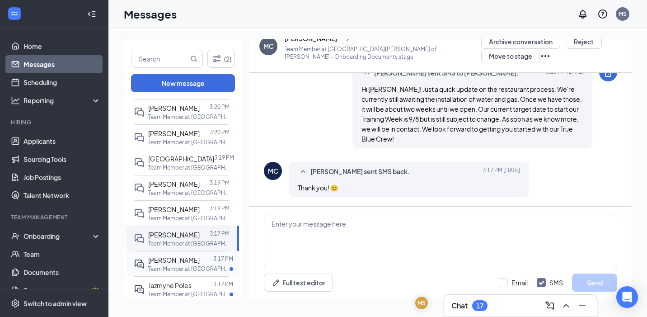
click at [173, 251] on div "[PERSON_NAME] 3:17 PM Team Member at [GEOGRAPHIC_DATA][PERSON_NAME] of [PERSON_…" at bounding box center [181, 263] width 95 height 25
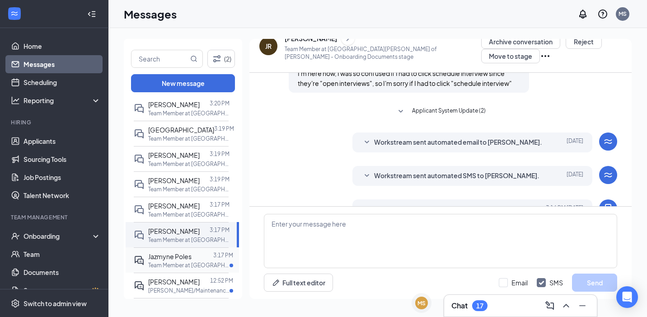
scroll to position [486, 0]
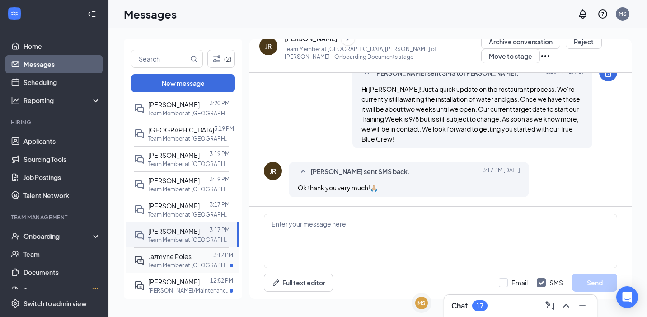
click at [168, 265] on p "Team Member at [GEOGRAPHIC_DATA][PERSON_NAME] of [PERSON_NAME]" at bounding box center [188, 265] width 81 height 8
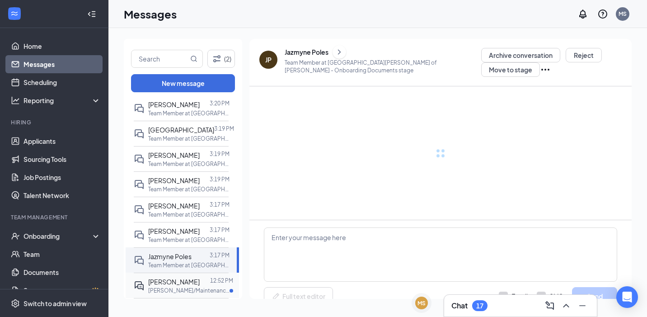
click at [173, 282] on span "[PERSON_NAME]" at bounding box center [173, 281] width 51 height 8
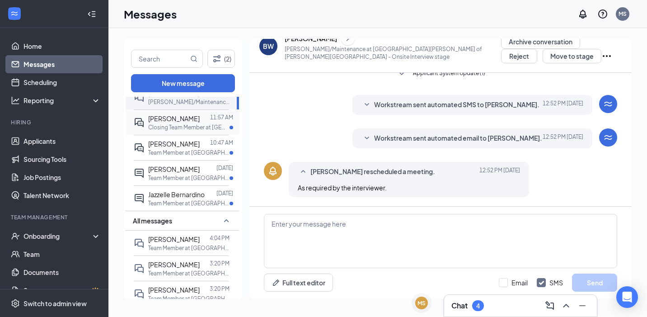
click at [183, 123] on p "Closing Team Member at [GEOGRAPHIC_DATA][PERSON_NAME] of [PERSON_NAME][GEOGRAPH…" at bounding box center [188, 127] width 81 height 8
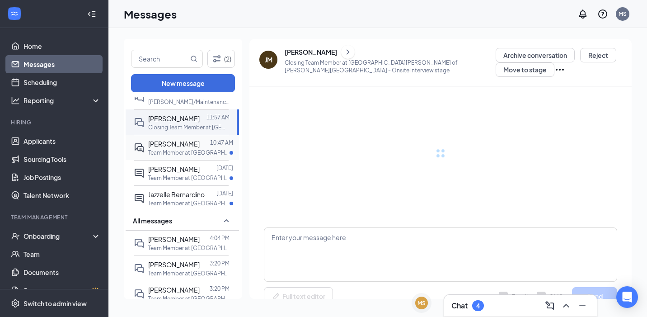
click at [182, 136] on div "[PERSON_NAME] 10:47 AM Team Member at [GEOGRAPHIC_DATA][PERSON_NAME] of Venice …" at bounding box center [181, 147] width 95 height 25
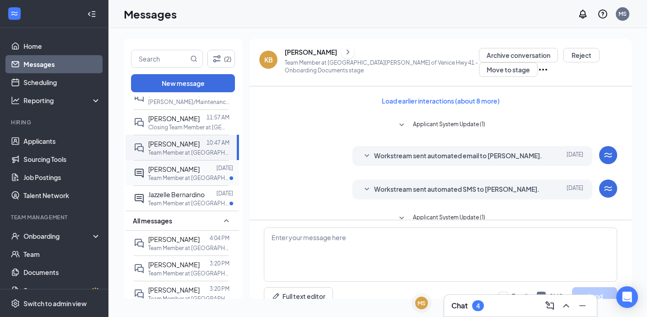
click at [181, 173] on div "[PERSON_NAME]" at bounding box center [173, 169] width 51 height 10
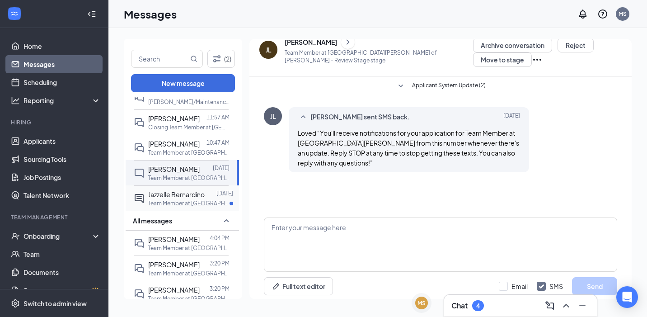
click at [178, 209] on div "Jazzelle [PERSON_NAME] [DATE] Team Member at [GEOGRAPHIC_DATA][PERSON_NAME] of …" at bounding box center [181, 197] width 95 height 25
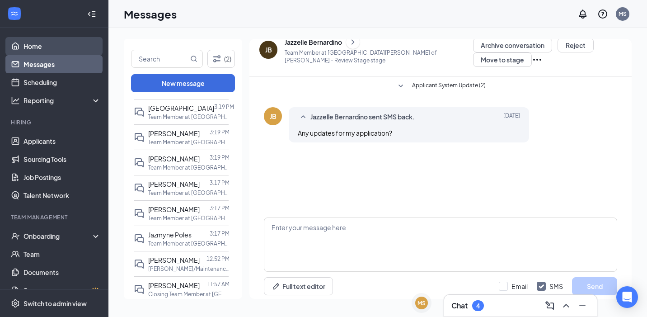
click at [33, 41] on link "Home" at bounding box center [61, 46] width 77 height 18
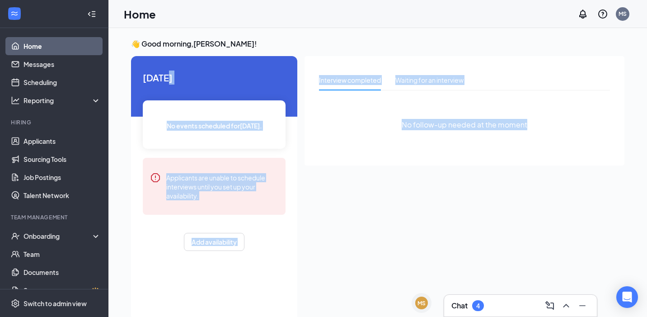
drag, startPoint x: 497, startPoint y: 240, endPoint x: 531, endPoint y: 264, distance: 41.7
click at [527, 261] on div "[DATE] No events scheduled for [DATE] . Applicants are unable to schedule inter…" at bounding box center [377, 188] width 493 height 264
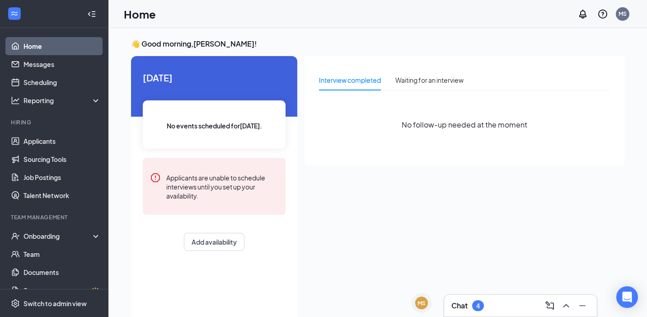
click at [458, 267] on div "Interview completed Waiting for an interview No follow-up needed at the moment" at bounding box center [464, 185] width 320 height 259
click at [504, 308] on div "Chat 1" at bounding box center [520, 305] width 138 height 14
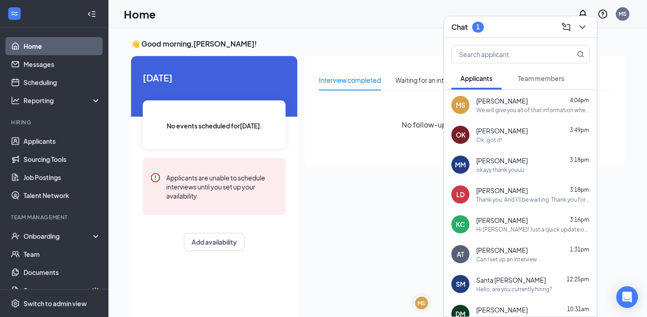
click at [520, 23] on div "Chat 1" at bounding box center [520, 27] width 138 height 14
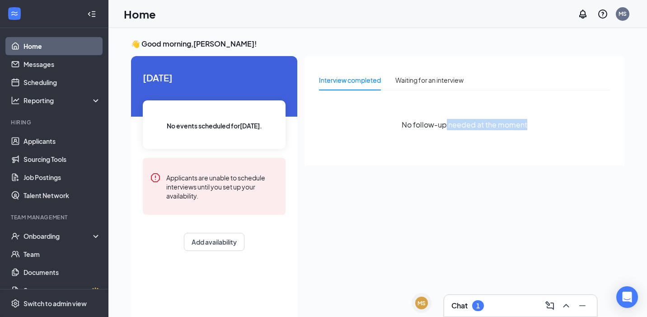
drag, startPoint x: 533, startPoint y: 130, endPoint x: 445, endPoint y: 129, distance: 88.1
click at [445, 129] on div "No follow-up needed at the moment" at bounding box center [464, 125] width 291 height 54
drag, startPoint x: 414, startPoint y: 124, endPoint x: 524, endPoint y: 121, distance: 110.7
click at [524, 121] on span "No follow-up needed at the moment" at bounding box center [464, 124] width 126 height 11
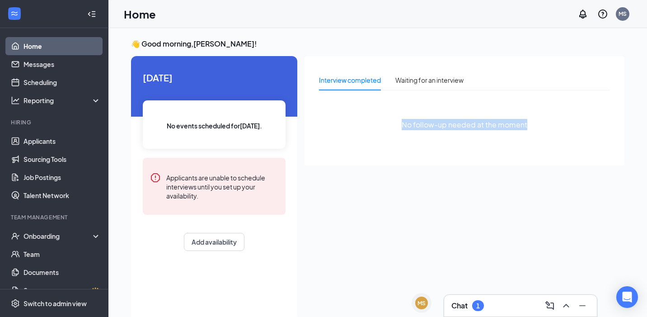
drag, startPoint x: 539, startPoint y: 123, endPoint x: 397, endPoint y: 123, distance: 142.3
click at [397, 123] on div "No follow-up needed at the moment" at bounding box center [464, 125] width 291 height 54
click at [377, 143] on div "No follow-up needed at the moment" at bounding box center [464, 125] width 291 height 54
drag, startPoint x: 377, startPoint y: 132, endPoint x: 535, endPoint y: 98, distance: 162.3
click at [535, 98] on div "No follow-up needed at the moment" at bounding box center [464, 125] width 291 height 54
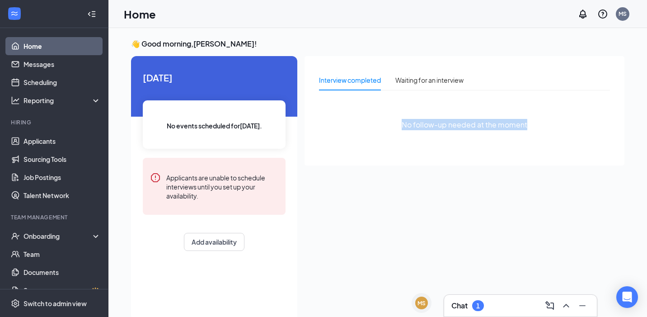
click at [535, 98] on div "No follow-up needed at the moment" at bounding box center [464, 125] width 291 height 54
drag, startPoint x: 550, startPoint y: 119, endPoint x: 408, endPoint y: 125, distance: 142.4
click at [408, 125] on div "No follow-up needed at the moment" at bounding box center [464, 125] width 291 height 54
click at [408, 125] on span "No follow-up needed at the moment" at bounding box center [464, 124] width 126 height 11
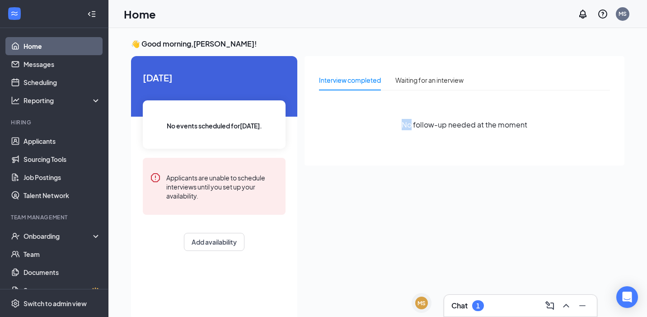
click at [408, 125] on span "No follow-up needed at the moment" at bounding box center [464, 124] width 126 height 11
click at [422, 140] on div "No follow-up needed at the moment" at bounding box center [464, 125] width 291 height 54
click at [383, 127] on div "No follow-up needed at the moment" at bounding box center [464, 125] width 291 height 54
click at [381, 126] on div "No follow-up needed at the moment" at bounding box center [464, 125] width 291 height 54
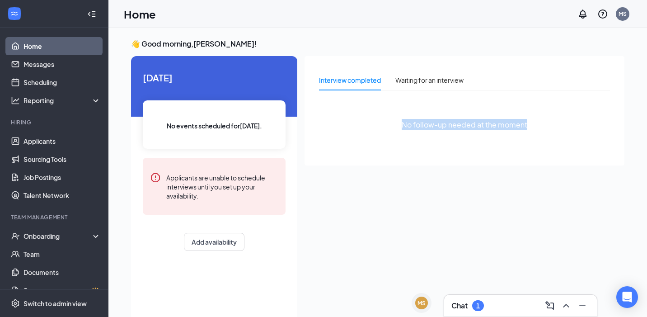
drag, startPoint x: 381, startPoint y: 126, endPoint x: 524, endPoint y: 147, distance: 144.1
click at [524, 147] on div "No follow-up needed at the moment" at bounding box center [464, 125] width 291 height 54
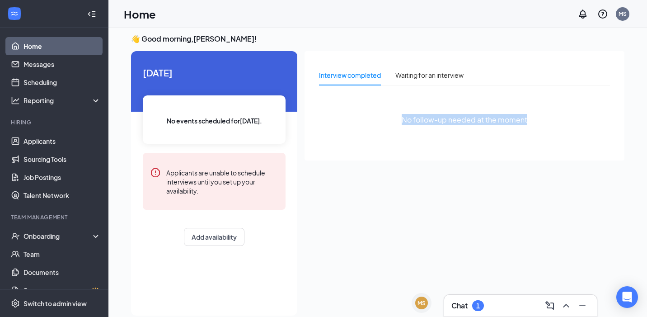
scroll to position [5, 0]
click at [613, 106] on div "Interview completed Waiting for an interview No follow-up needed at the moment" at bounding box center [464, 105] width 320 height 109
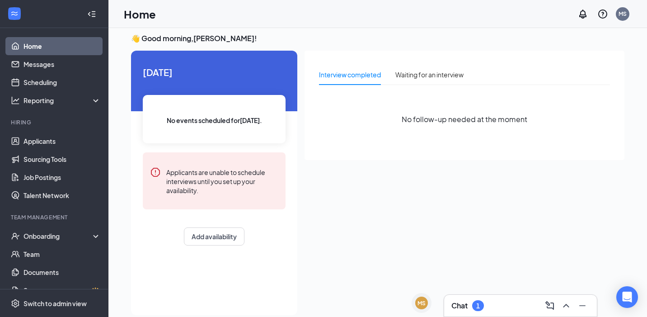
drag, startPoint x: 560, startPoint y: 112, endPoint x: 475, endPoint y: 96, distance: 86.9
click at [476, 95] on div "No follow-up needed at the moment" at bounding box center [464, 119] width 291 height 54
click at [491, 311] on div "Chat 1" at bounding box center [520, 305] width 138 height 14
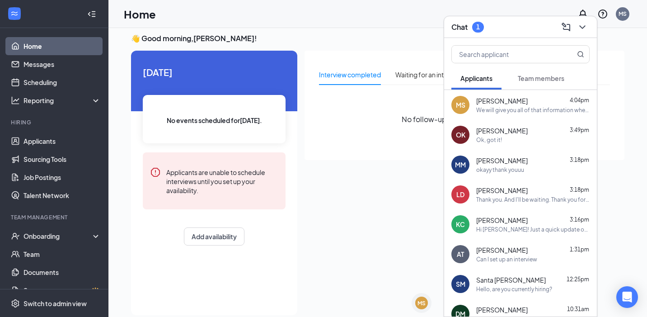
click at [515, 26] on div "Chat 1" at bounding box center [520, 27] width 138 height 14
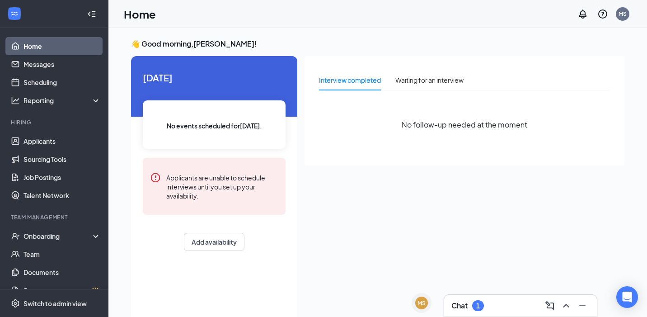
scroll to position [0, 0]
click at [484, 92] on div "Interview completed Waiting for an interview" at bounding box center [464, 84] width 291 height 28
click at [469, 301] on div "Chat 1" at bounding box center [467, 305] width 33 height 11
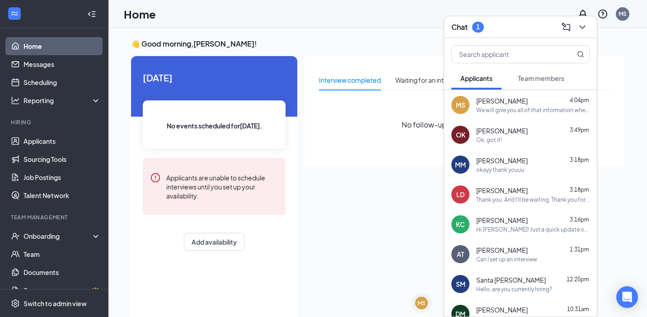
click at [510, 29] on div "Chat 1" at bounding box center [520, 27] width 138 height 14
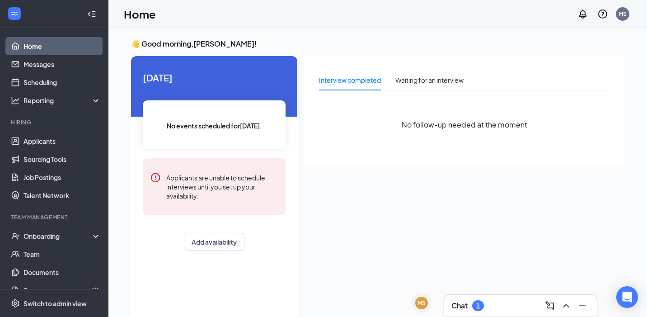
click at [413, 123] on span "No follow-up needed at the moment" at bounding box center [464, 124] width 126 height 11
drag, startPoint x: 405, startPoint y: 122, endPoint x: 525, endPoint y: 120, distance: 120.6
click at [525, 120] on span "No follow-up needed at the moment" at bounding box center [464, 124] width 126 height 11
drag, startPoint x: 505, startPoint y: 128, endPoint x: 405, endPoint y: 125, distance: 100.3
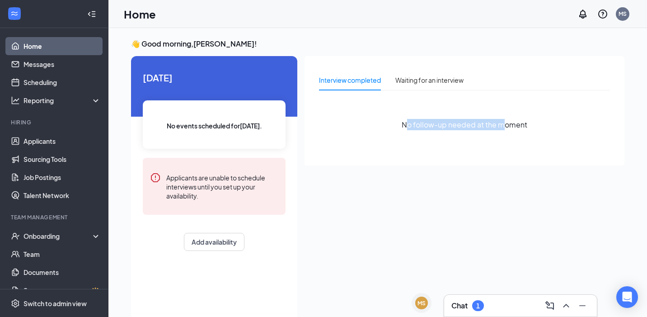
click at [405, 125] on span "No follow-up needed at the moment" at bounding box center [464, 124] width 126 height 11
drag, startPoint x: 405, startPoint y: 125, endPoint x: 525, endPoint y: 124, distance: 119.7
click at [525, 124] on span "No follow-up needed at the moment" at bounding box center [464, 124] width 126 height 11
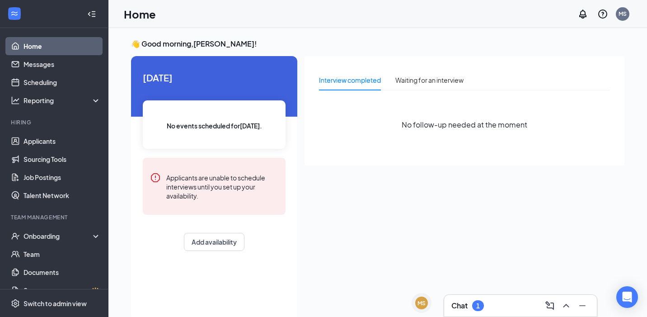
click at [490, 0] on div "Home MS" at bounding box center [377, 14] width 538 height 28
click at [467, 308] on h3 "Chat" at bounding box center [459, 305] width 16 height 10
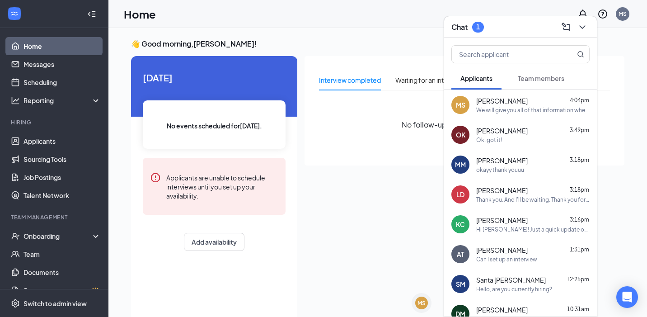
click at [539, 83] on button "Team members" at bounding box center [541, 78] width 65 height 23
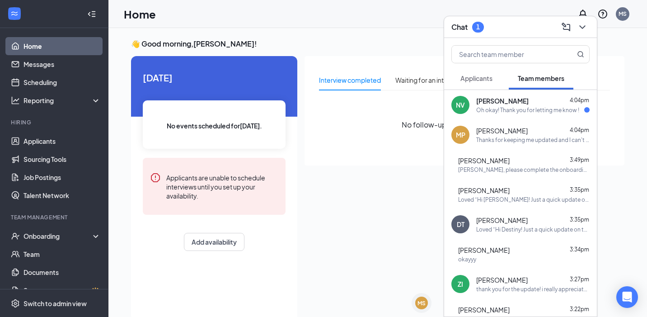
click at [550, 116] on div "NV [PERSON_NAME] 4:04pm Oh okay! Thank you for letting me know !" at bounding box center [520, 105] width 153 height 30
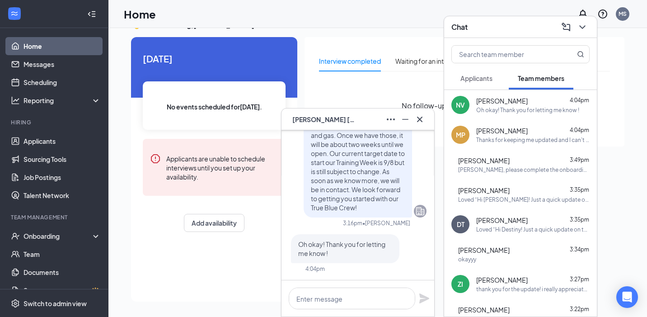
scroll to position [19, 0]
click at [420, 115] on icon "Cross" at bounding box center [419, 119] width 11 height 11
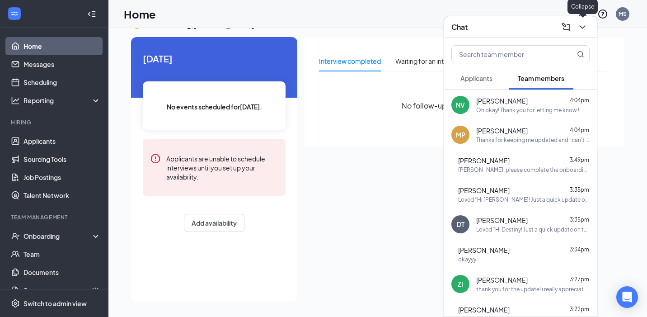
click at [580, 32] on icon "ChevronDown" at bounding box center [582, 27] width 11 height 11
